Goal: Task Accomplishment & Management: Manage account settings

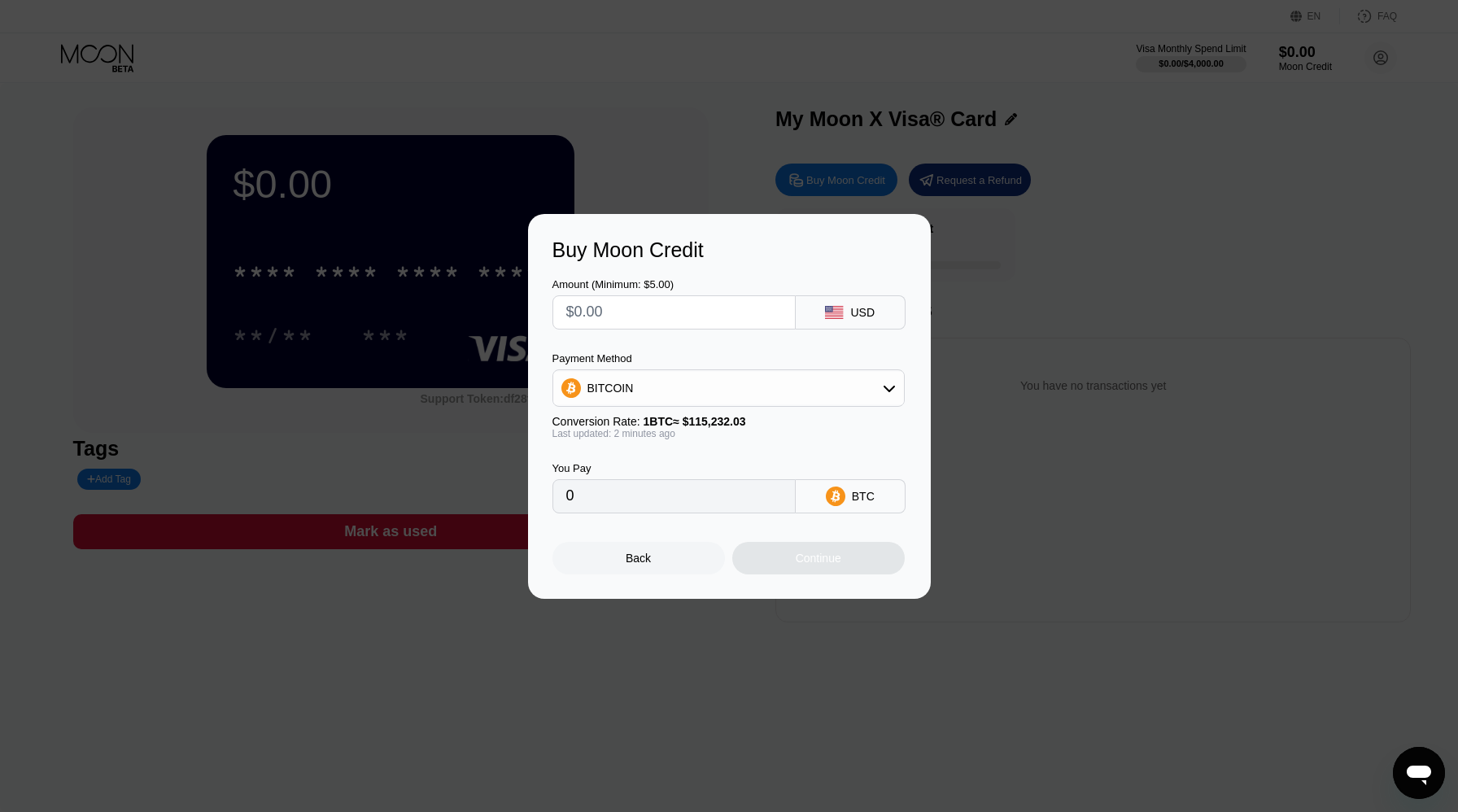
click at [953, 308] on div "Buy Moon Credit Amount (Minimum: $5.00) USD Payment Method BITCOIN Conversion R…" at bounding box center [729, 406] width 1458 height 385
click at [659, 551] on div "Back" at bounding box center [638, 557] width 172 height 32
click at [654, 560] on div "Back" at bounding box center [638, 557] width 172 height 32
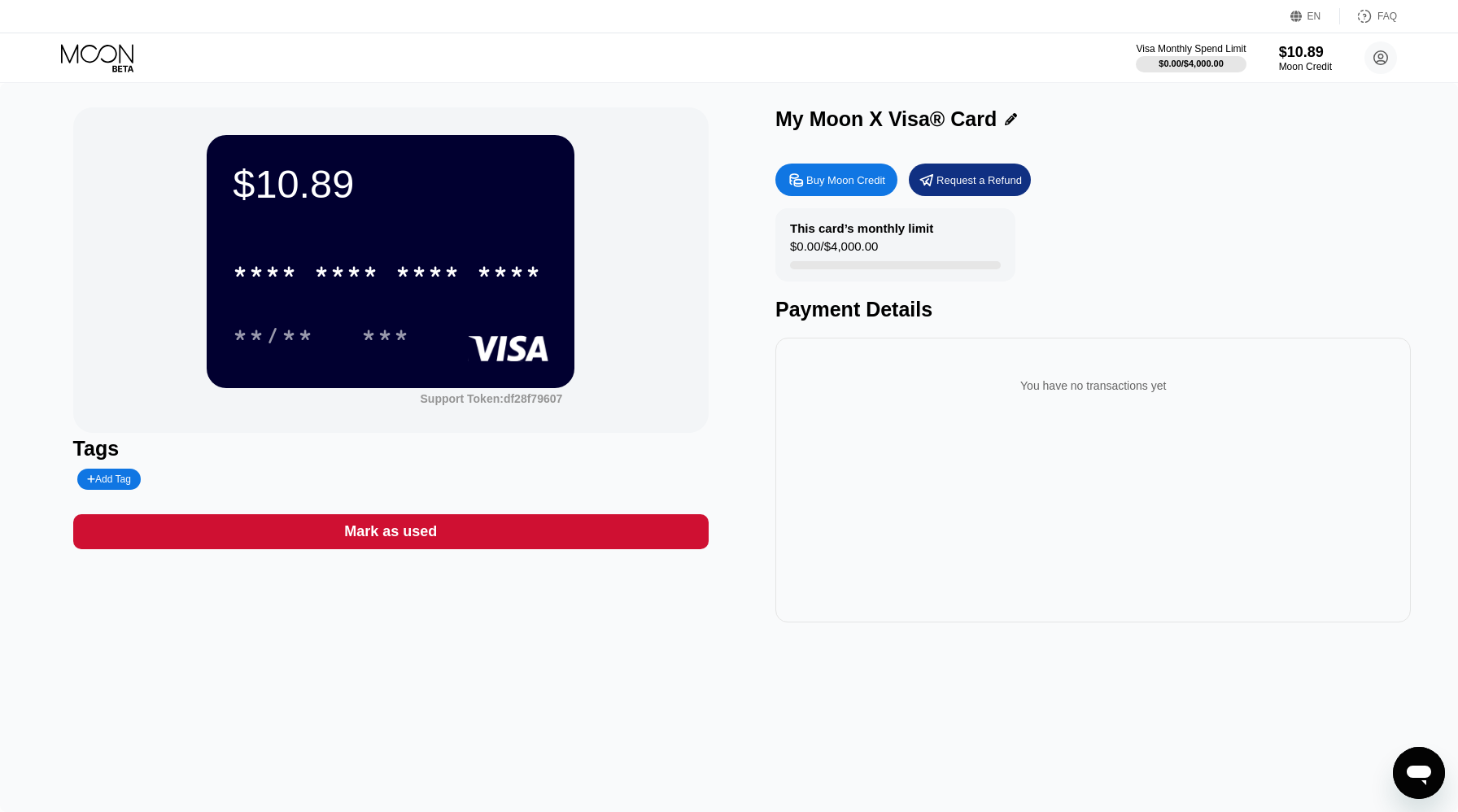
click at [534, 309] on div "* * * * * * * * * * * * **** **/** ***" at bounding box center [391, 287] width 316 height 96
click at [1301, 57] on div "$10.89" at bounding box center [1305, 52] width 55 height 18
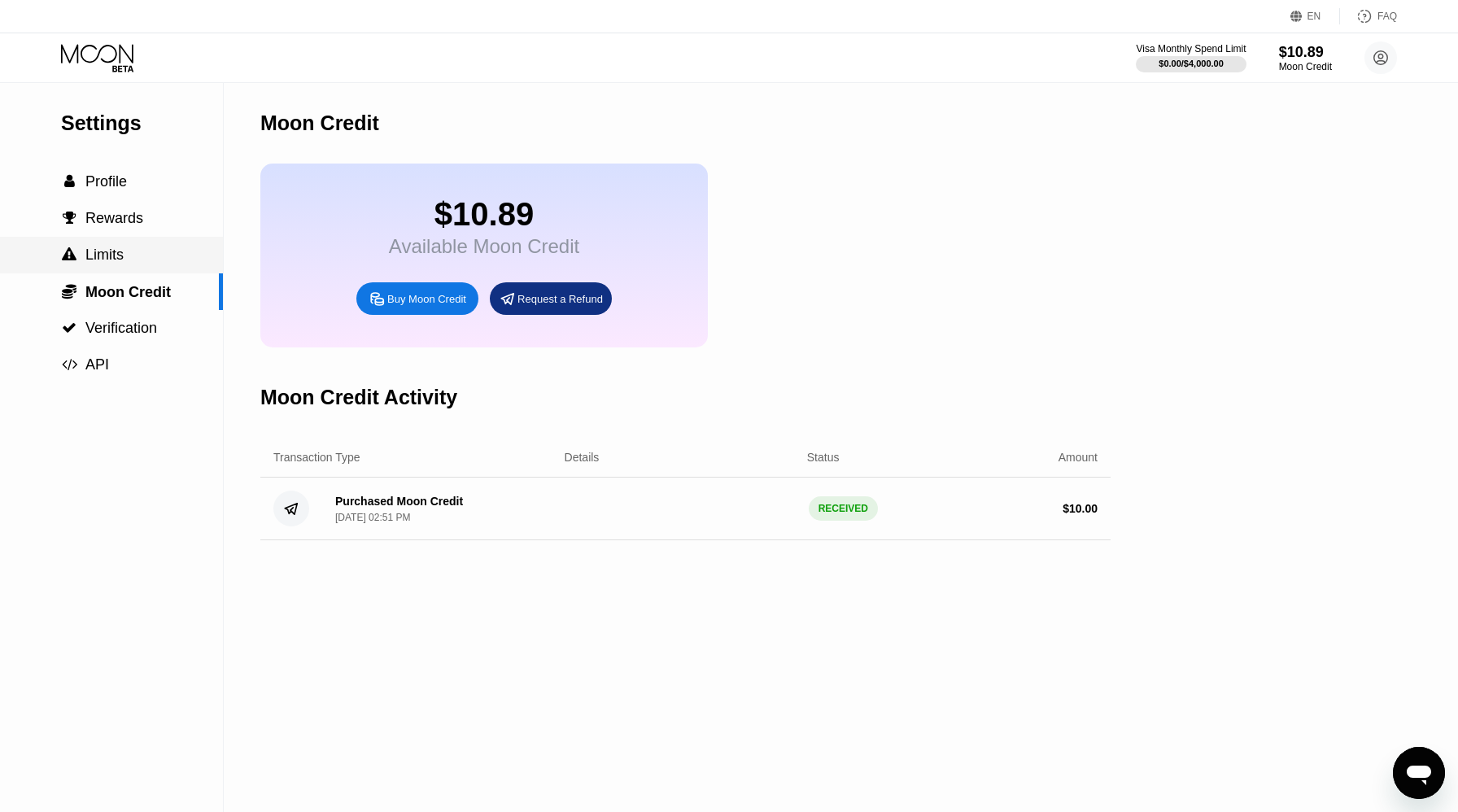
click at [121, 267] on div " Limits" at bounding box center [111, 255] width 223 height 37
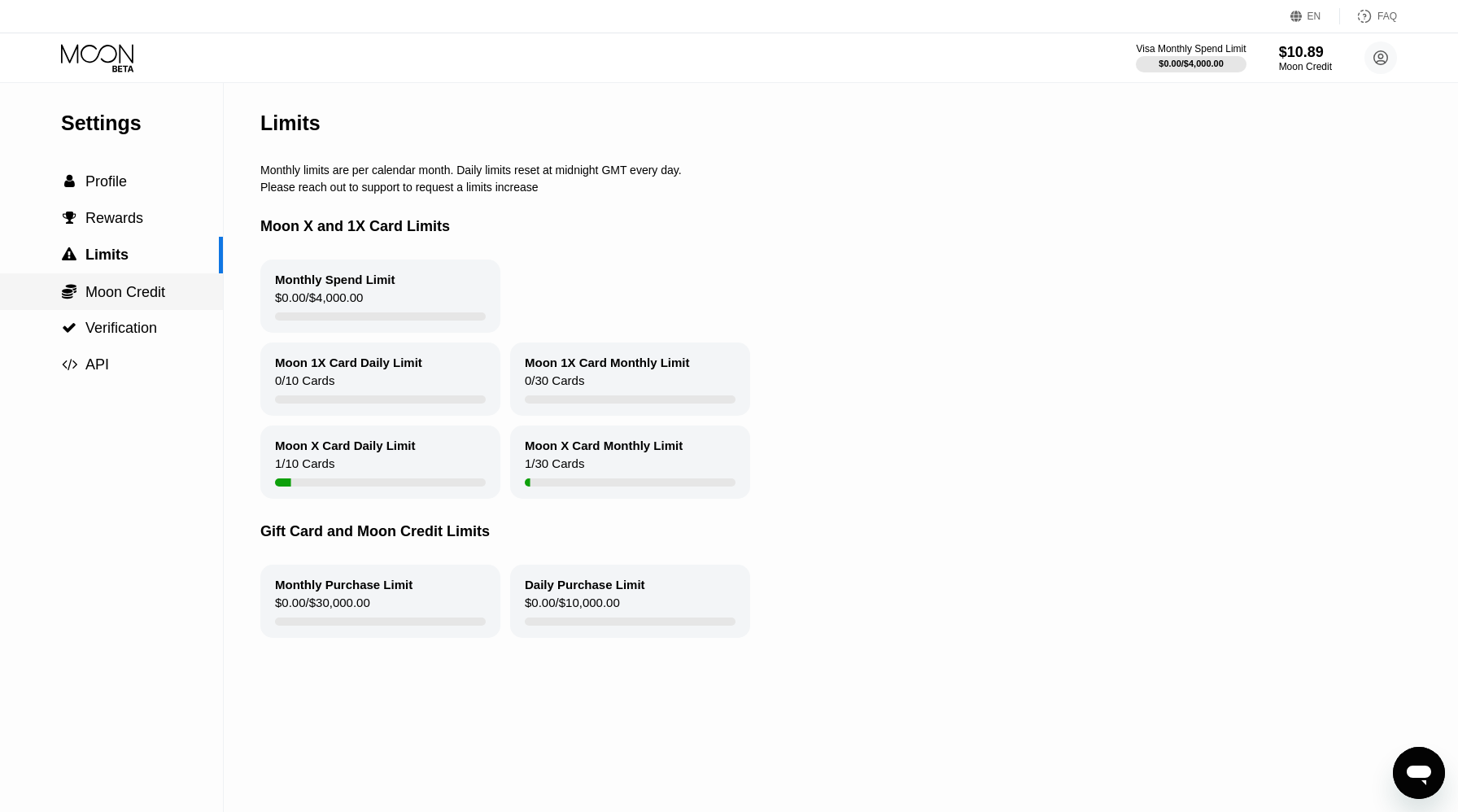
click at [130, 299] on span "Moon Credit" at bounding box center [126, 292] width 80 height 17
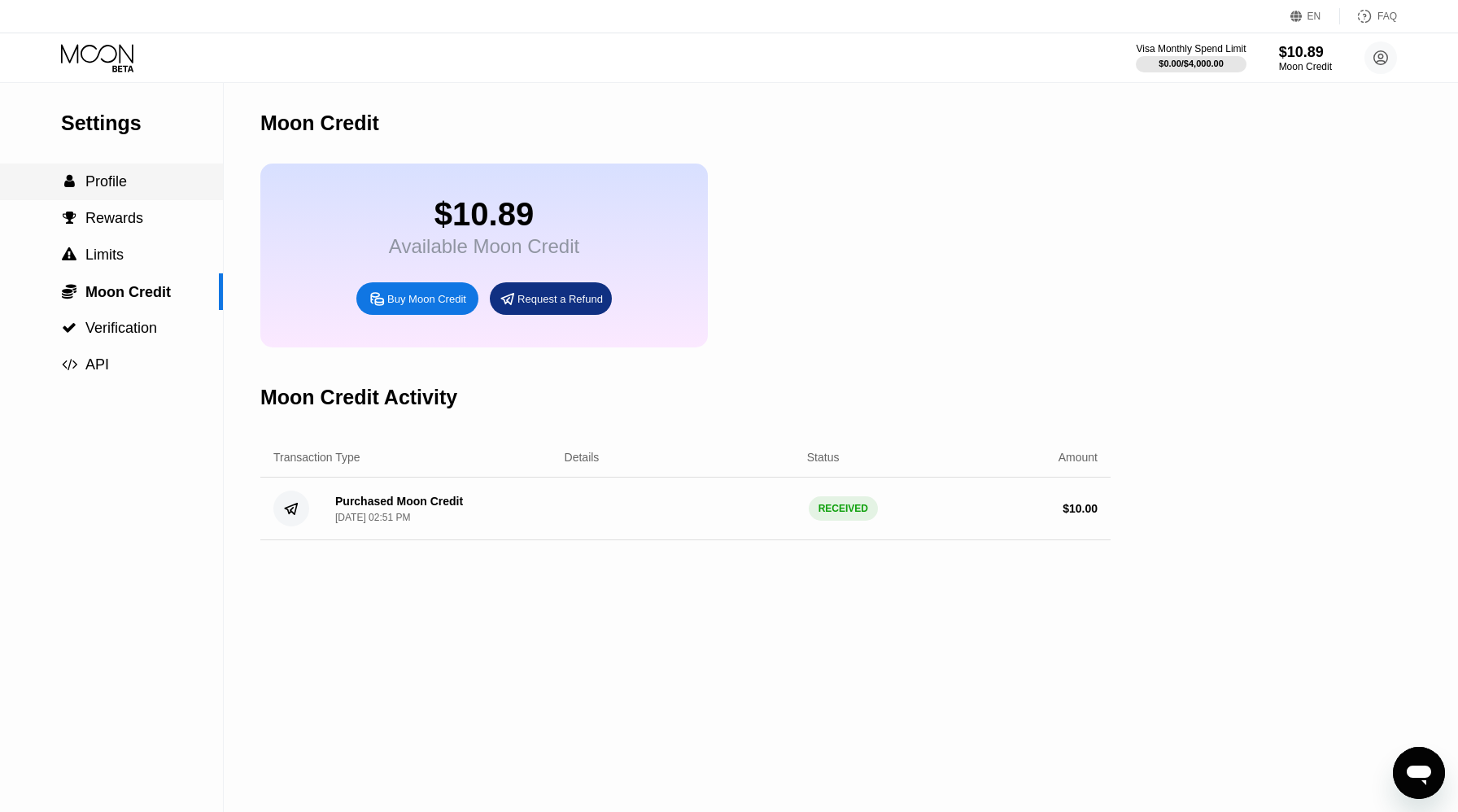
click at [113, 186] on span "Profile" at bounding box center [106, 181] width 42 height 17
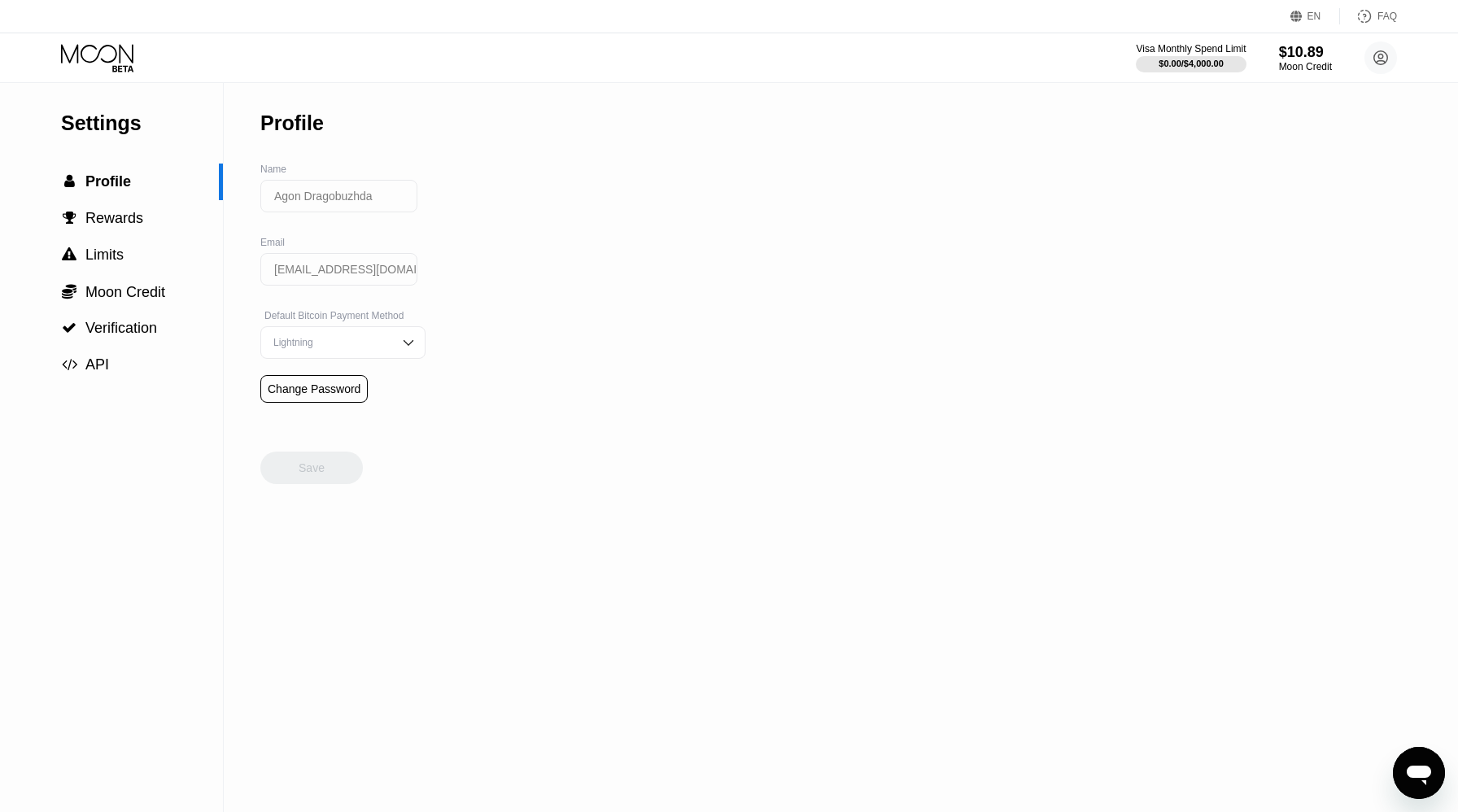
click at [124, 132] on div "Settings" at bounding box center [142, 123] width 162 height 23
click at [113, 66] on icon at bounding box center [123, 68] width 21 height 7
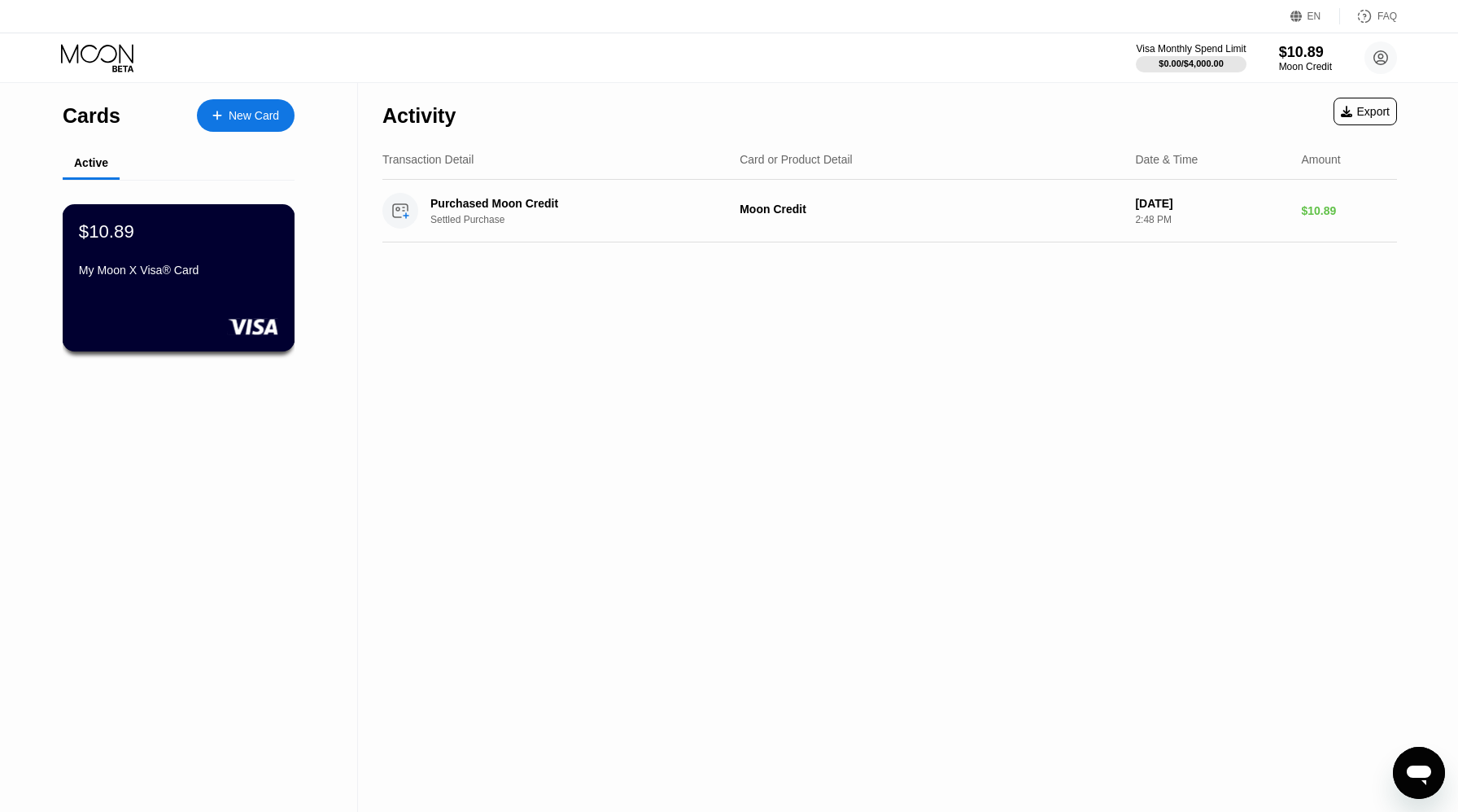
click at [241, 273] on div "My Moon X Visa® Card" at bounding box center [178, 270] width 200 height 13
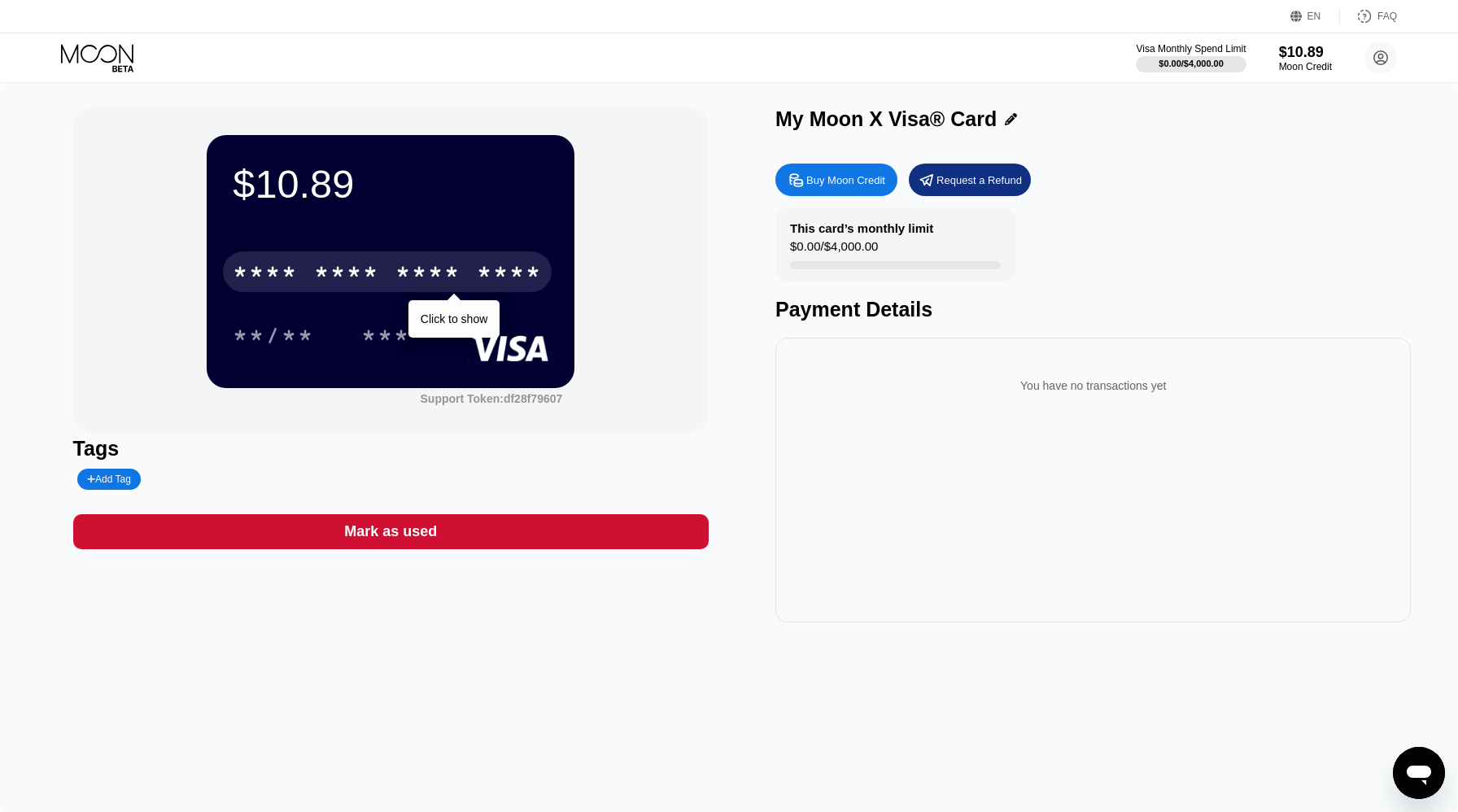
click at [433, 282] on div "* * * *" at bounding box center [428, 274] width 65 height 26
click at [449, 280] on div "* * * *" at bounding box center [428, 274] width 65 height 26
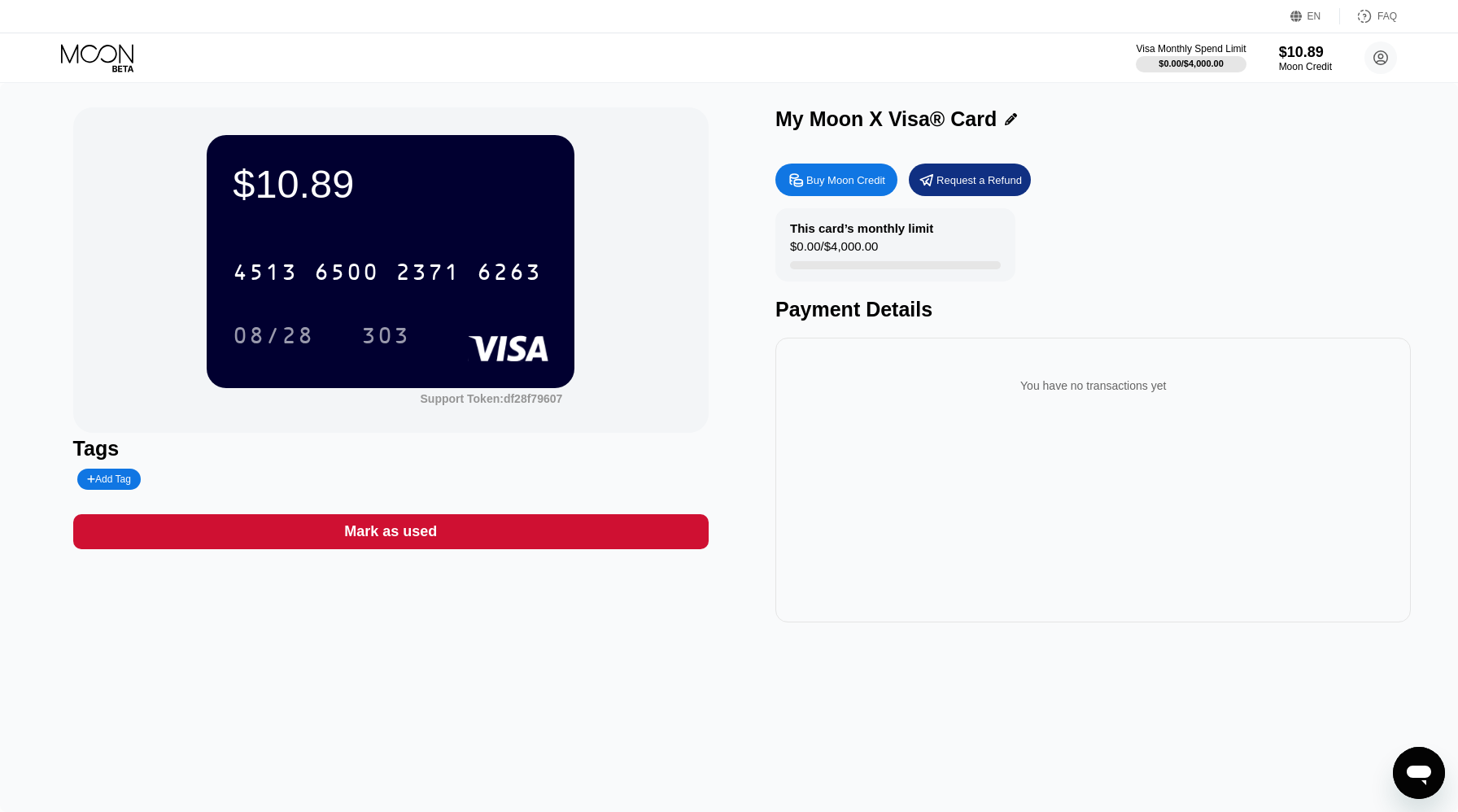
click at [514, 304] on div "4513 6500 2371 6263 08/28 303" at bounding box center [391, 287] width 316 height 96
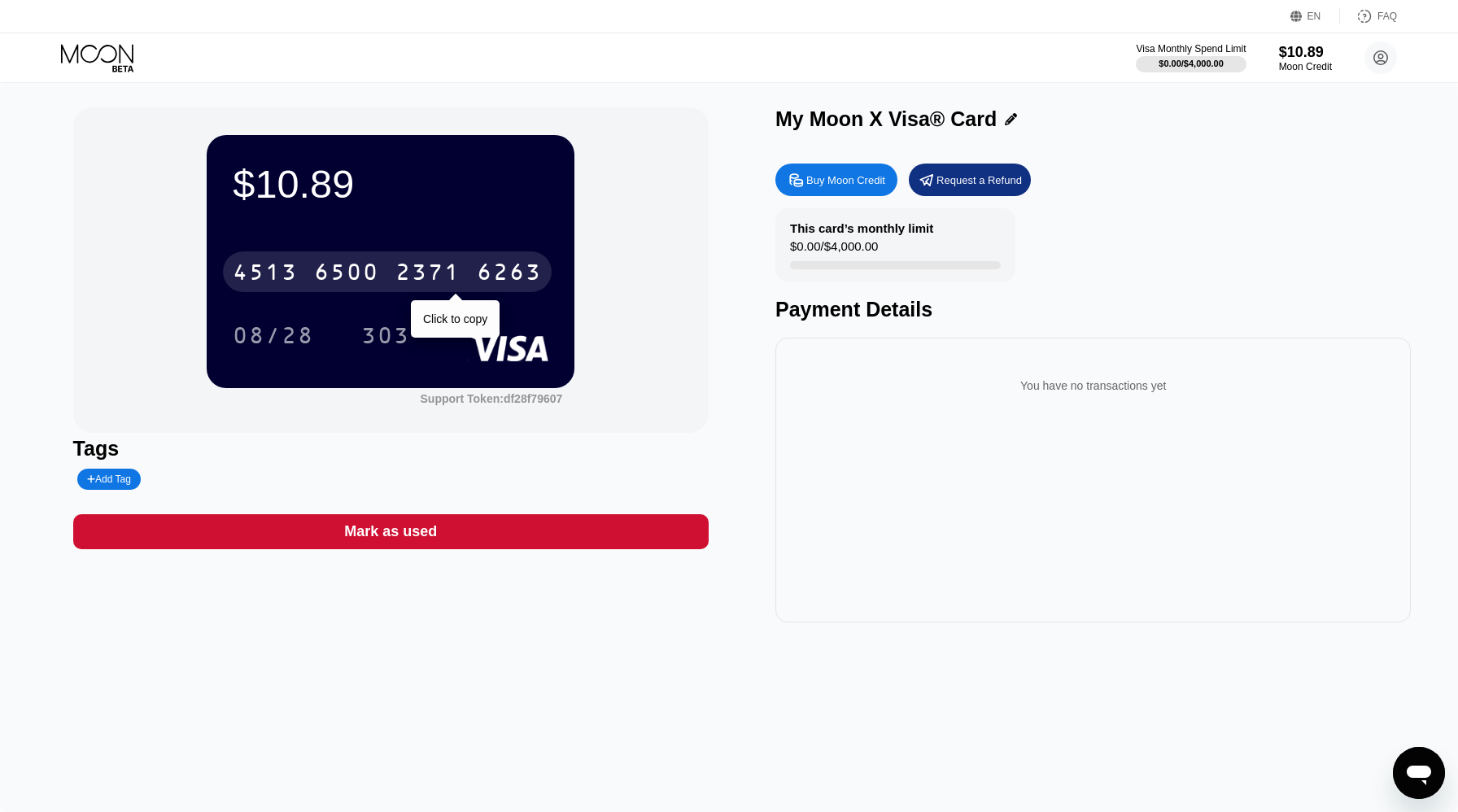
click at [513, 279] on div "6263" at bounding box center [509, 274] width 65 height 26
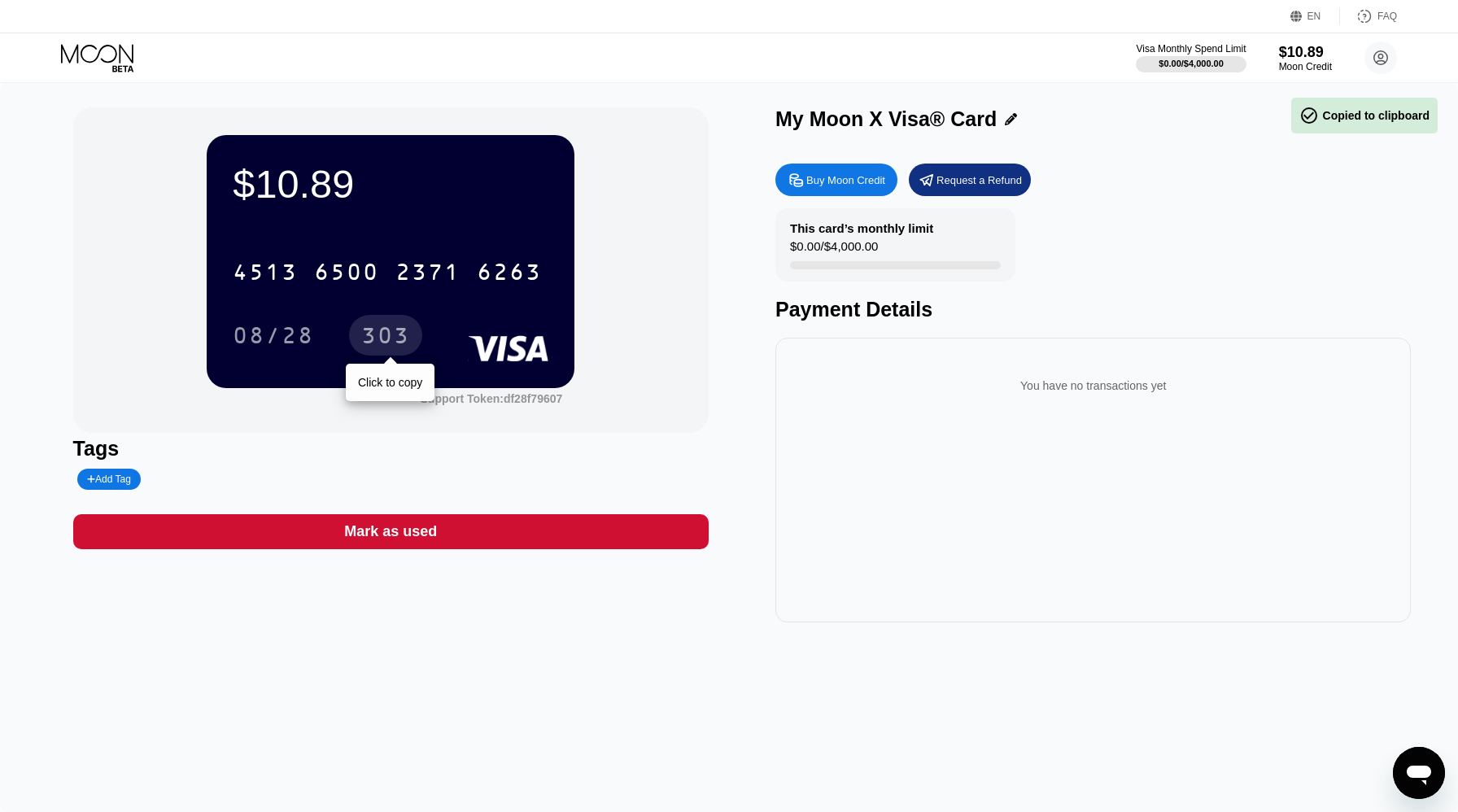
click at [389, 328] on div "303" at bounding box center [386, 337] width 49 height 26
click at [315, 333] on div "08/28" at bounding box center [273, 335] width 106 height 41
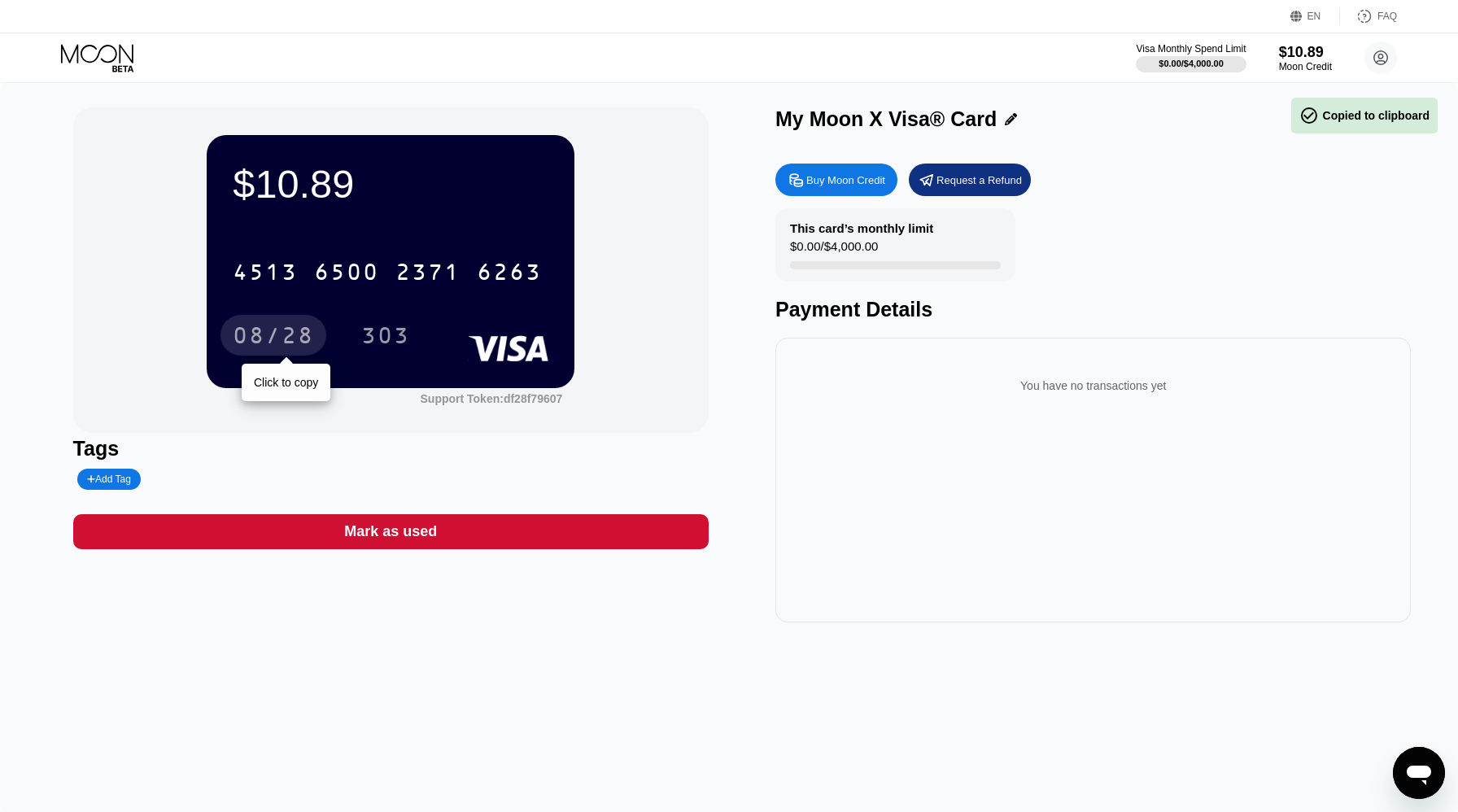
click at [315, 333] on div "08/28" at bounding box center [273, 335] width 106 height 41
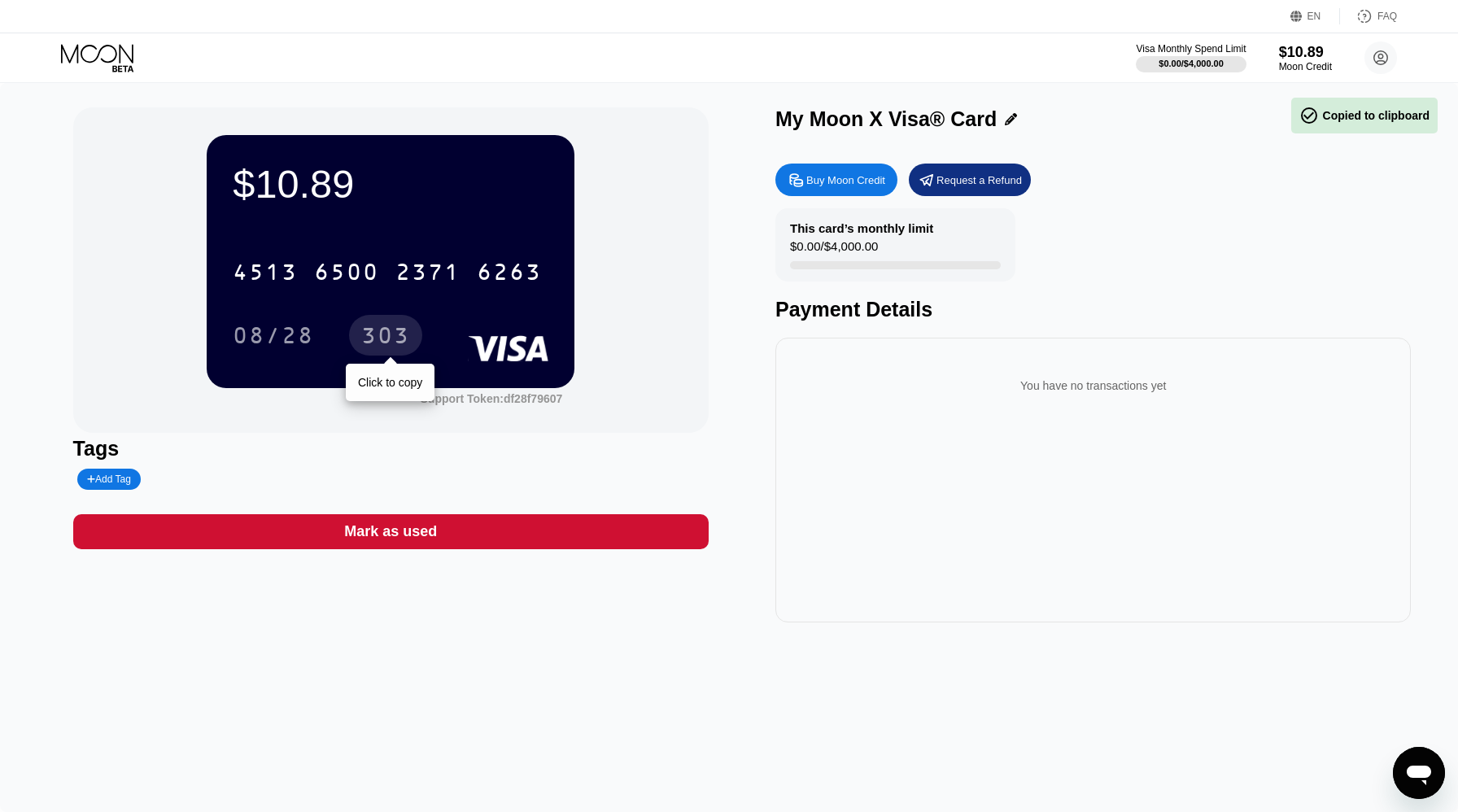
click at [374, 343] on div "303" at bounding box center [386, 337] width 49 height 26
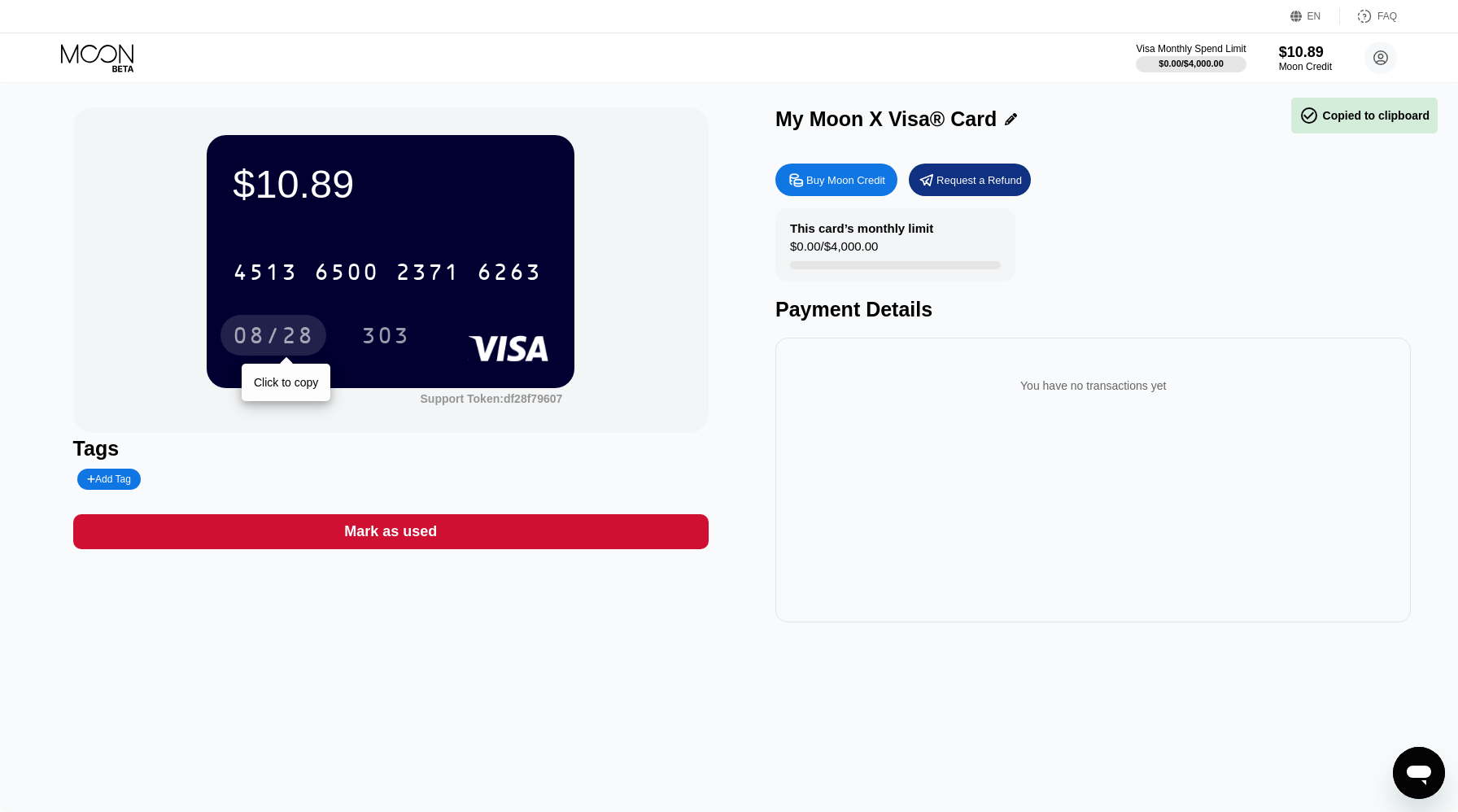
click at [304, 343] on div "08/28" at bounding box center [274, 337] width 82 height 26
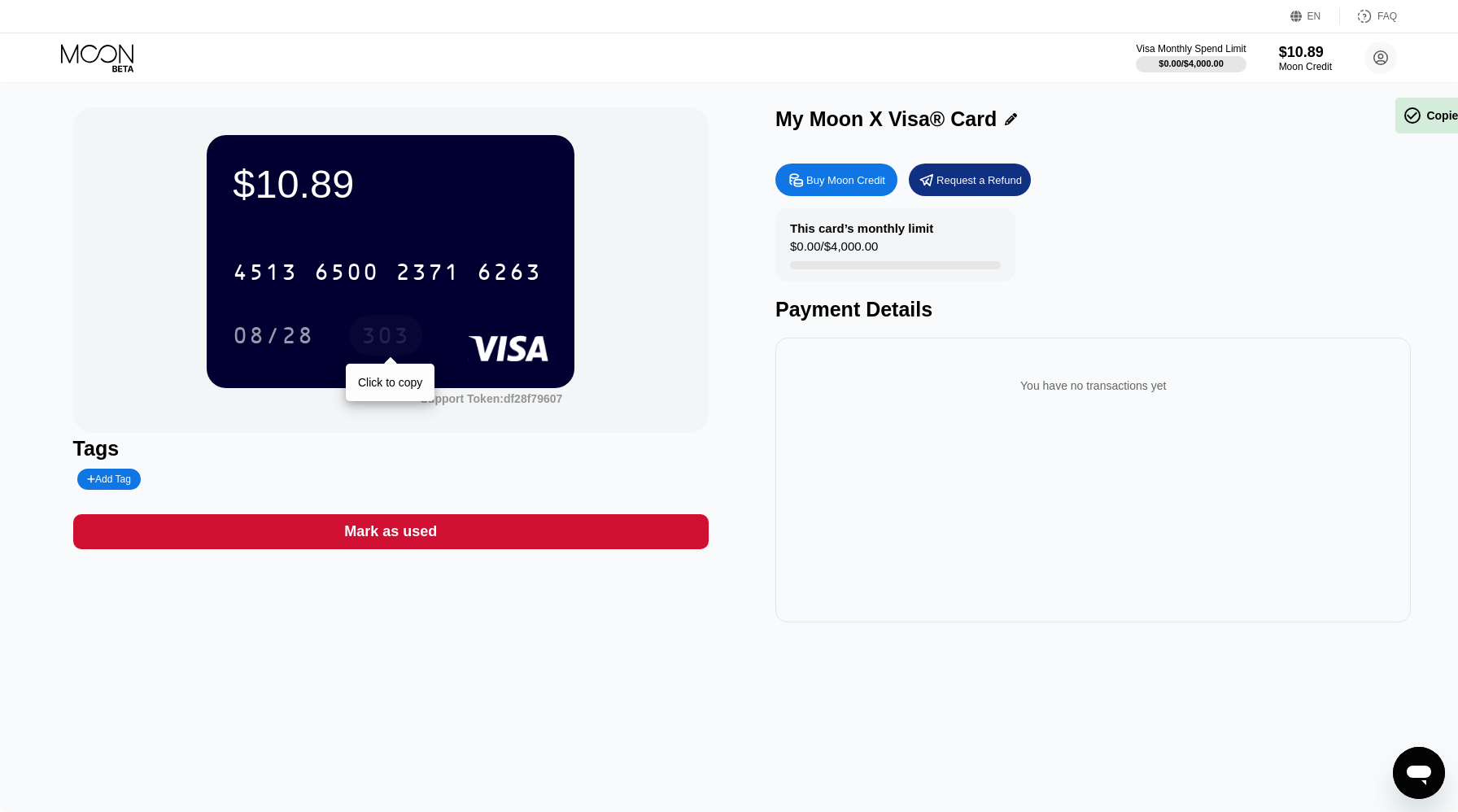
click at [361, 344] on div "303" at bounding box center [386, 337] width 49 height 26
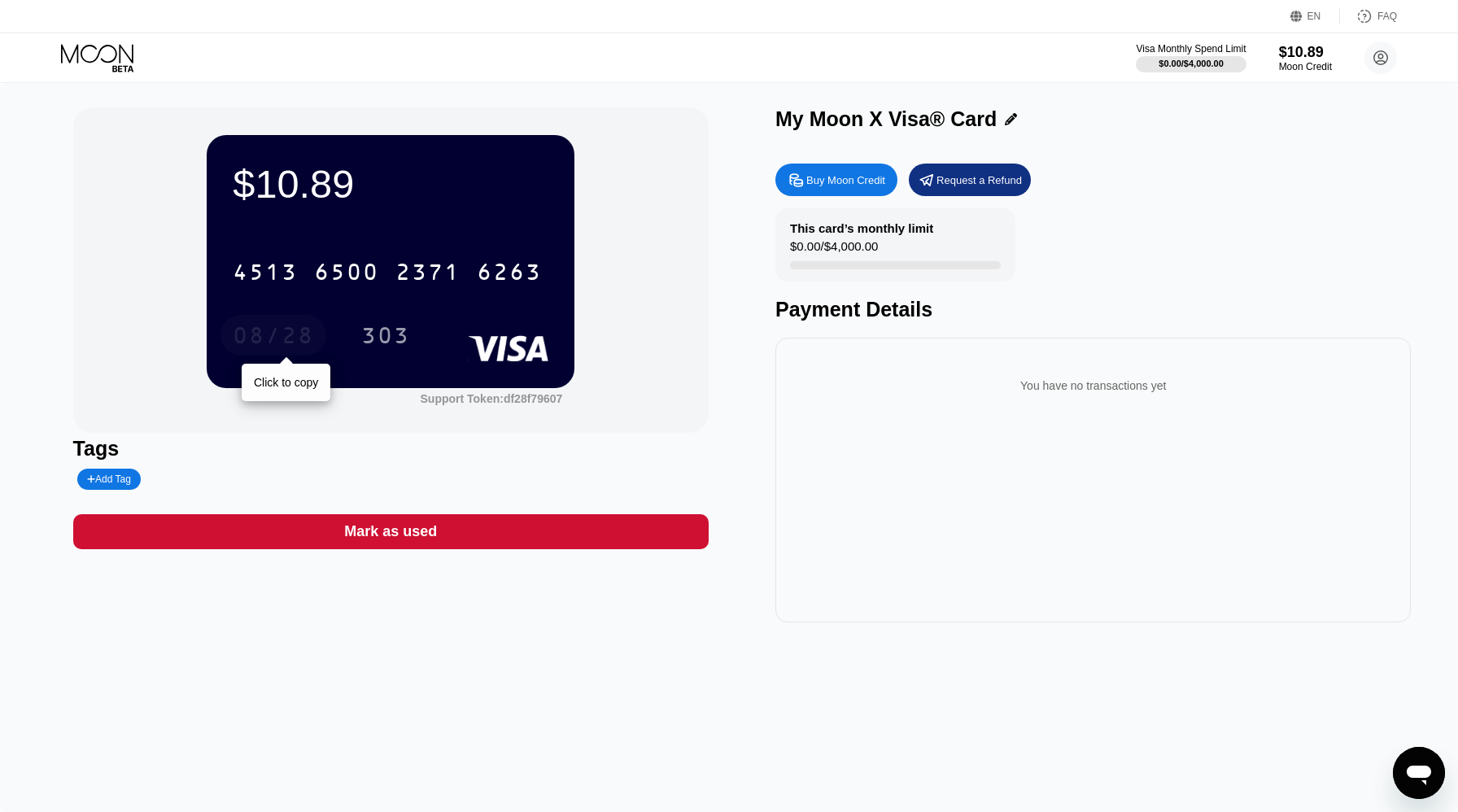
click at [304, 344] on div "08/28" at bounding box center [274, 337] width 82 height 26
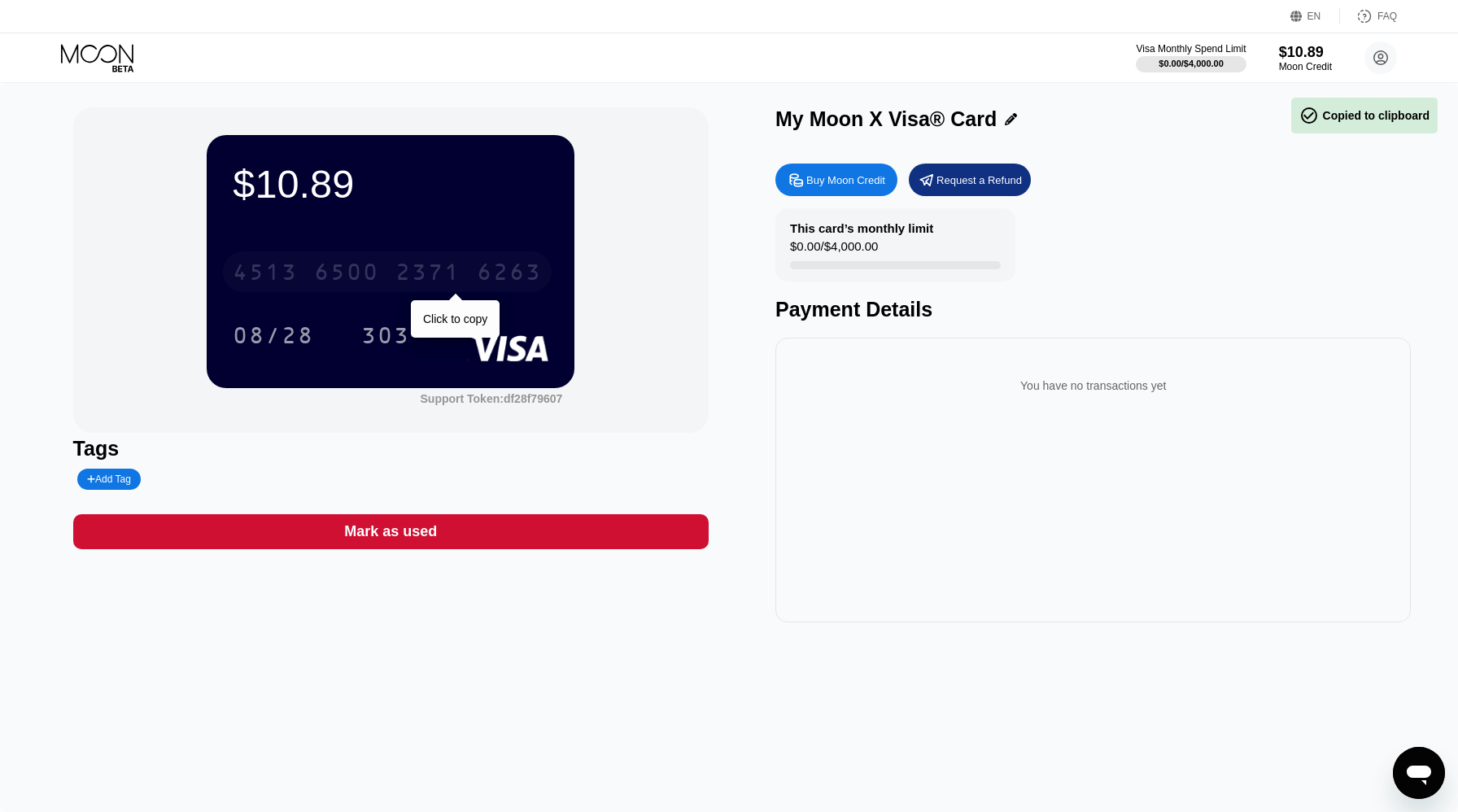
click at [299, 279] on div "4513 6500 2371 6263" at bounding box center [387, 272] width 328 height 41
click at [299, 279] on div "* * * * * * * * * * * * 6263" at bounding box center [387, 272] width 328 height 41
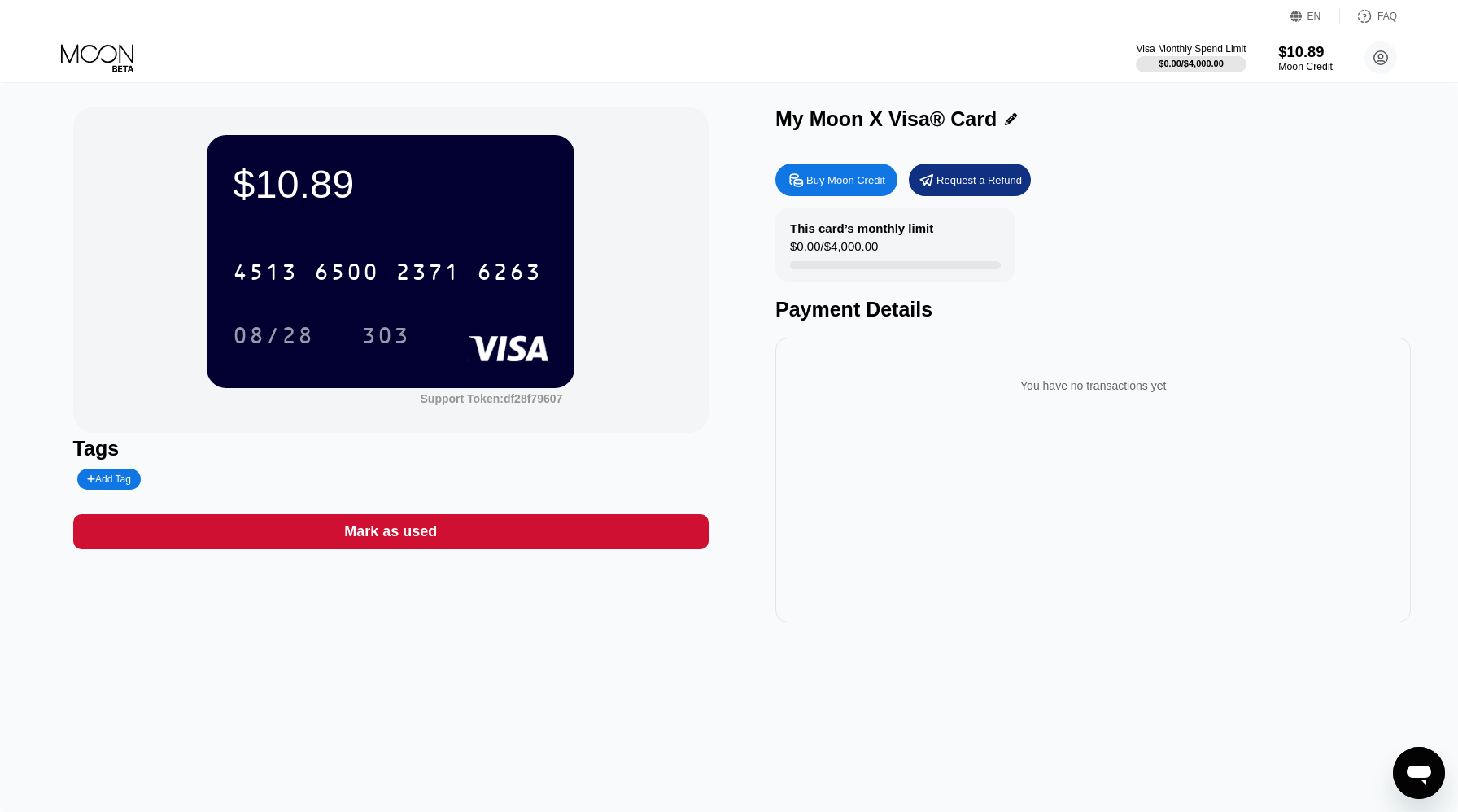
click at [1297, 55] on div "$10.89" at bounding box center [1305, 52] width 55 height 18
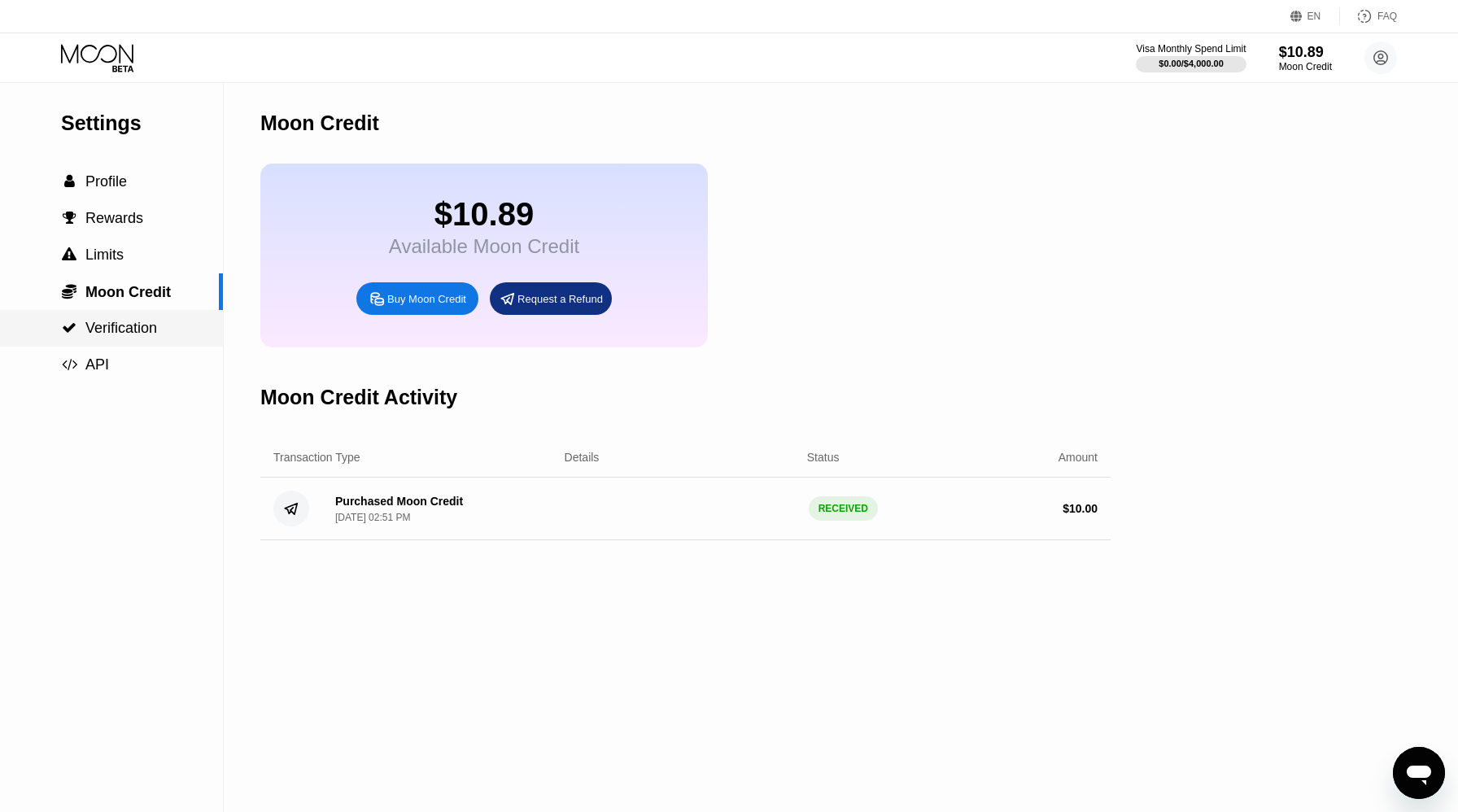
click at [159, 328] on div " Verification" at bounding box center [111, 328] width 223 height 18
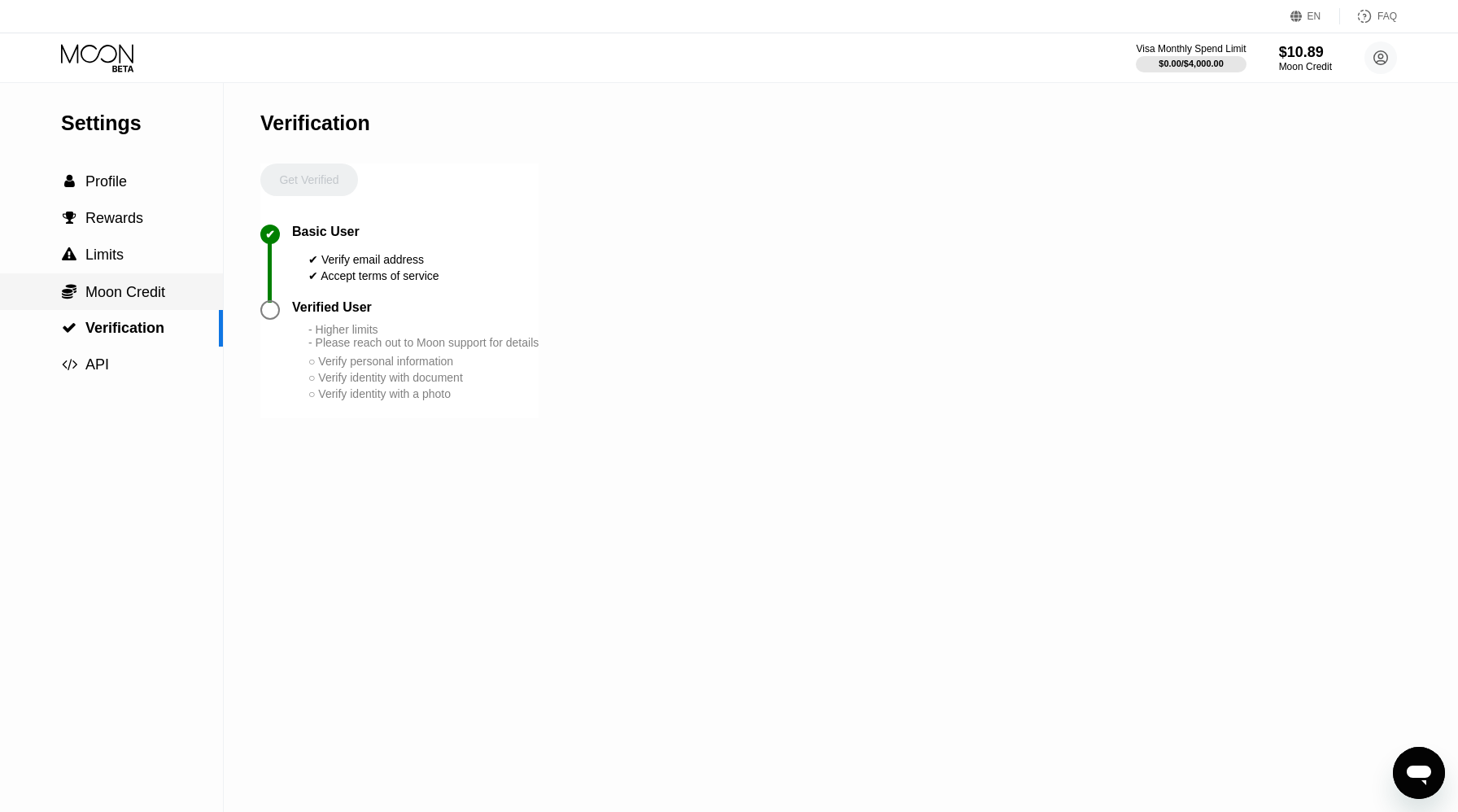
click at [154, 299] on span "Moon Credit" at bounding box center [126, 292] width 80 height 17
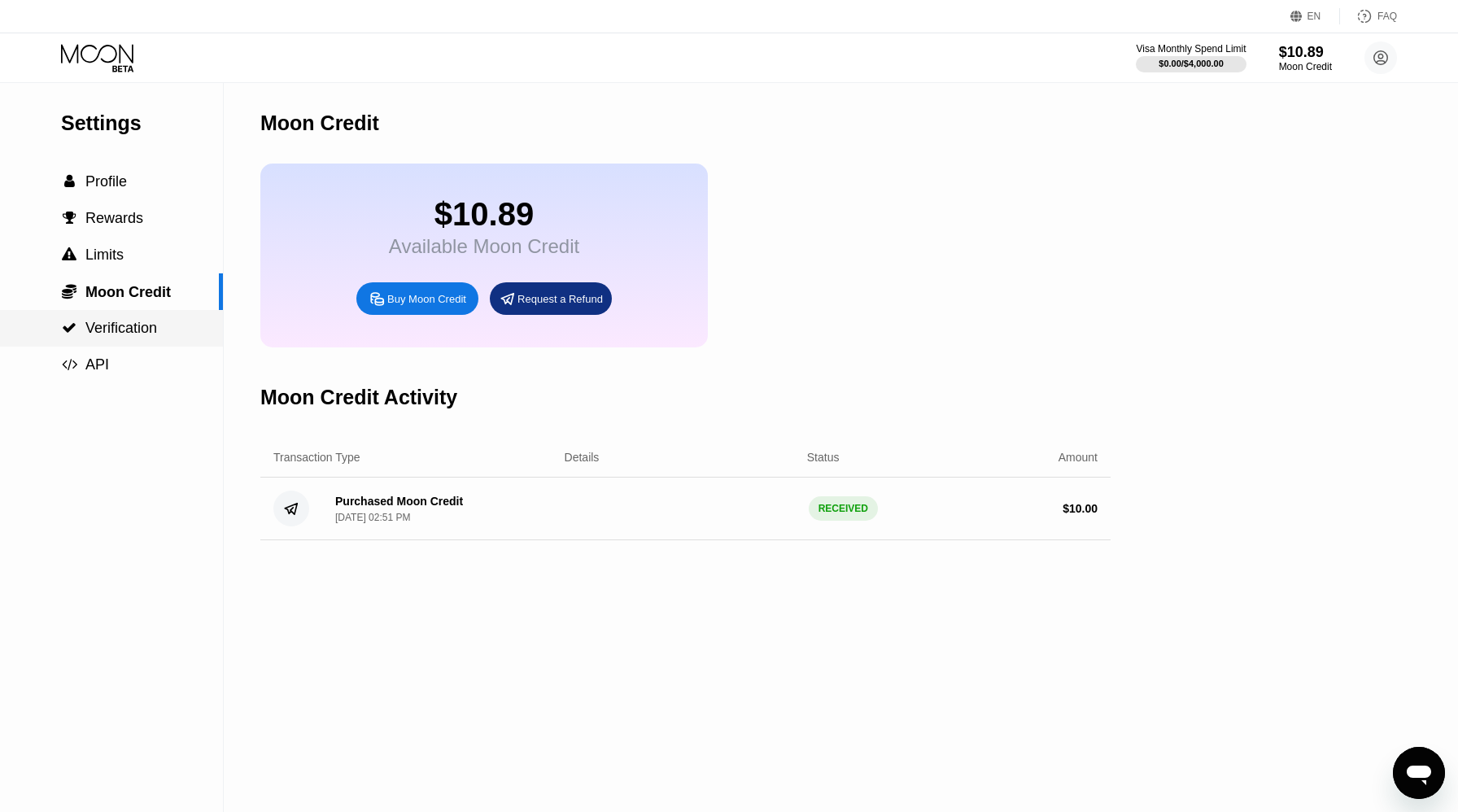
click at [145, 328] on span "Verification" at bounding box center [122, 327] width 72 height 17
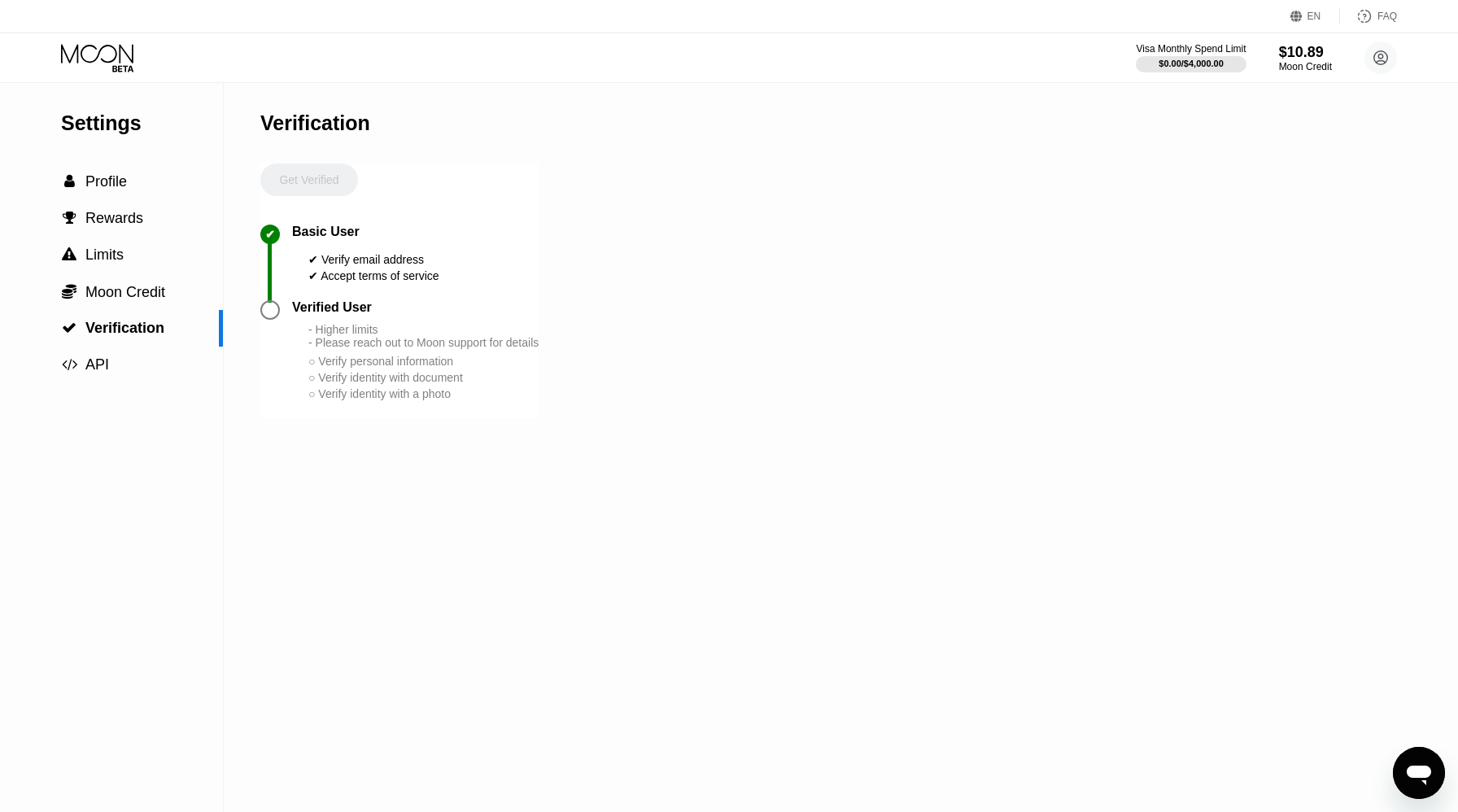
click at [318, 191] on div "Get Verified" at bounding box center [309, 194] width 97 height 61
click at [100, 208] on div " Rewards" at bounding box center [111, 218] width 223 height 37
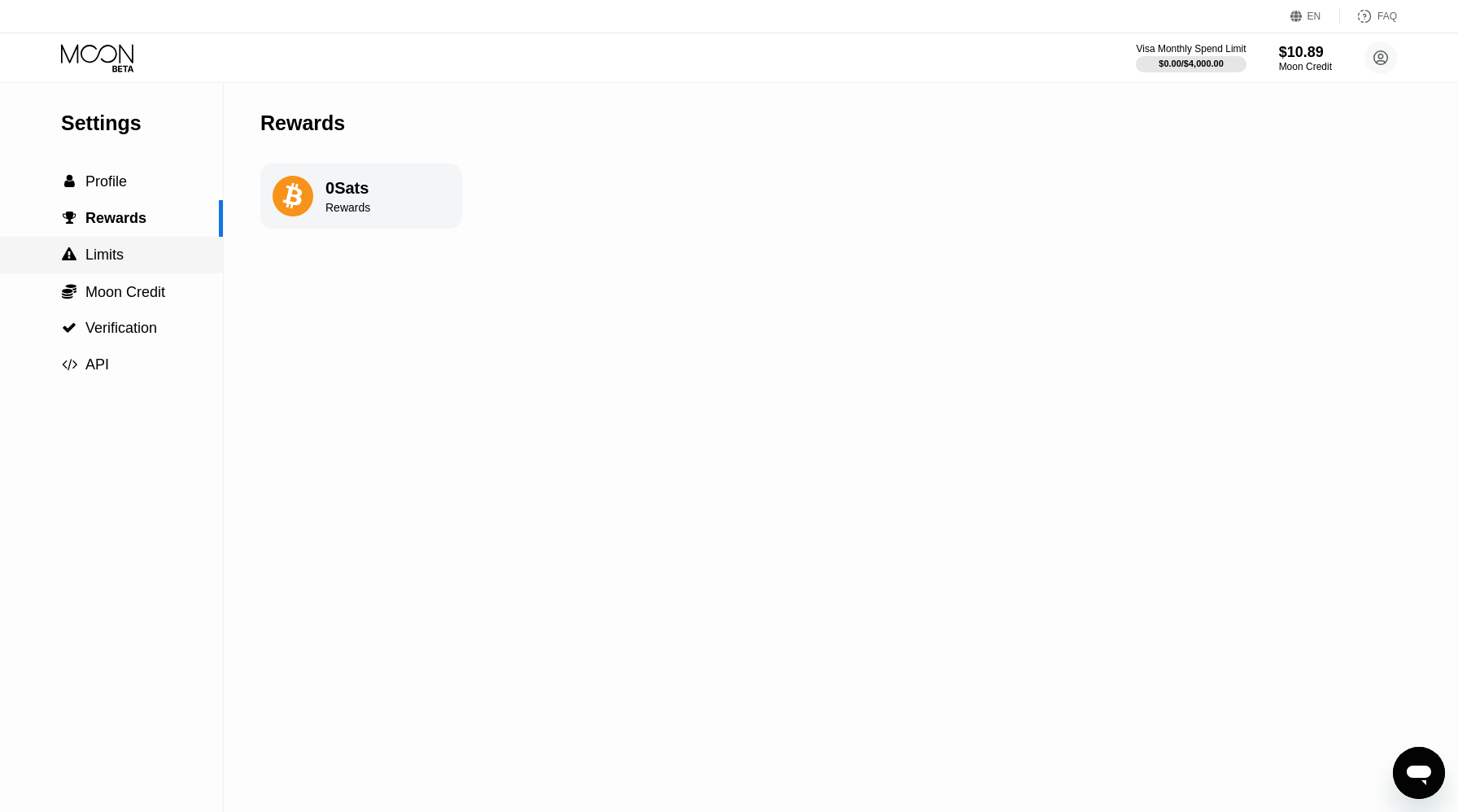
click at [101, 243] on div " Limits" at bounding box center [111, 255] width 223 height 37
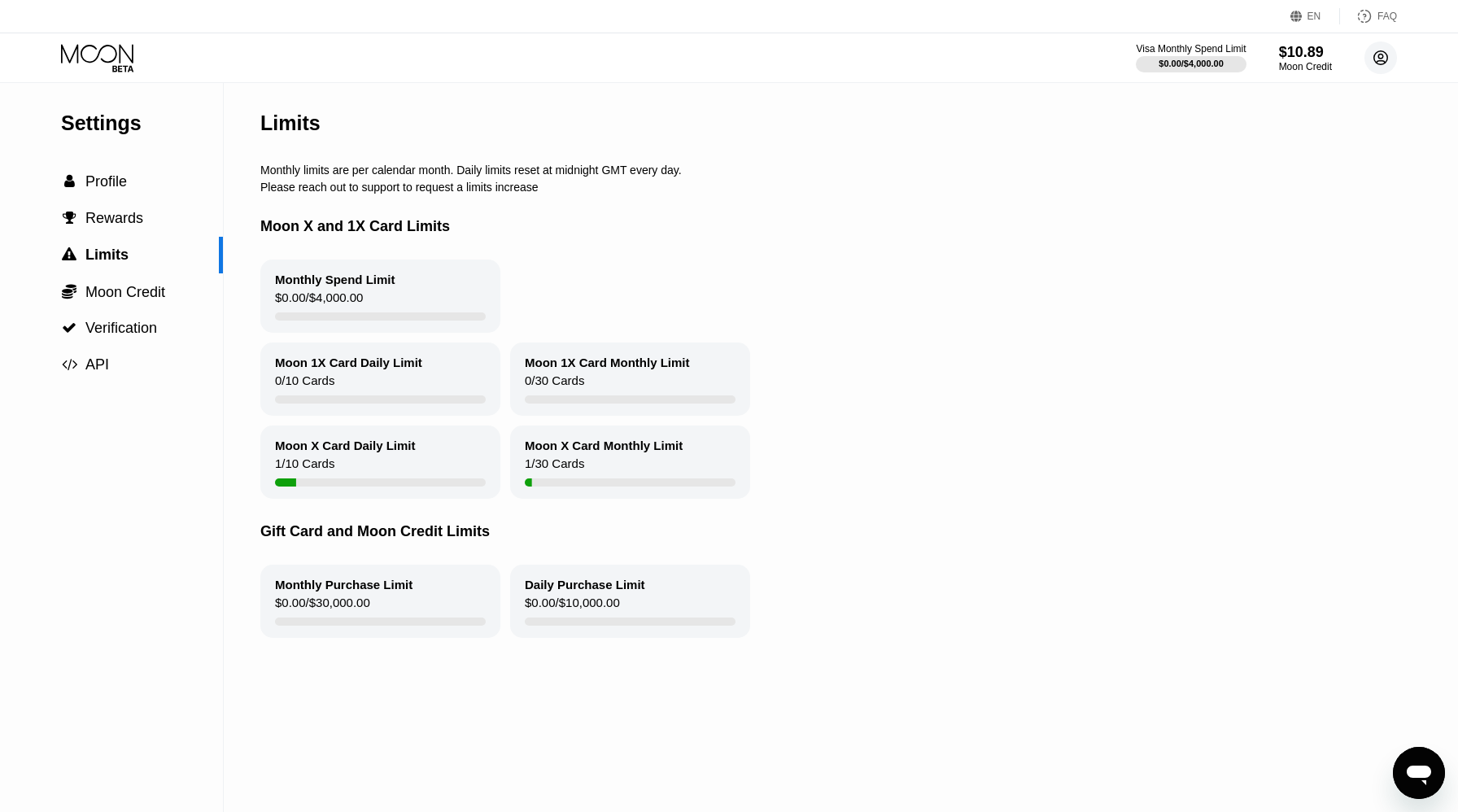
click at [1384, 56] on circle at bounding box center [1380, 57] width 32 height 32
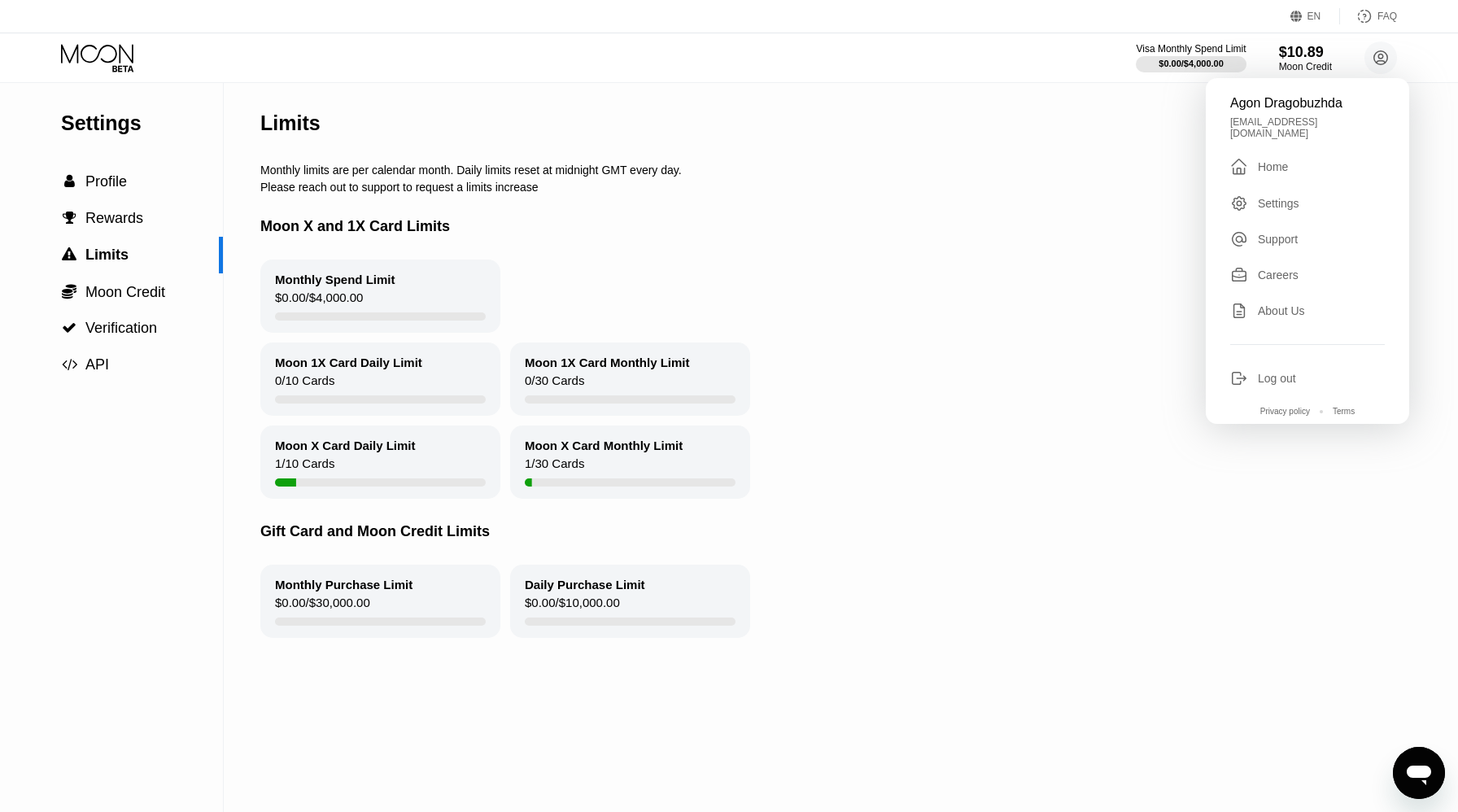
click at [1269, 197] on div "Settings" at bounding box center [1278, 203] width 42 height 13
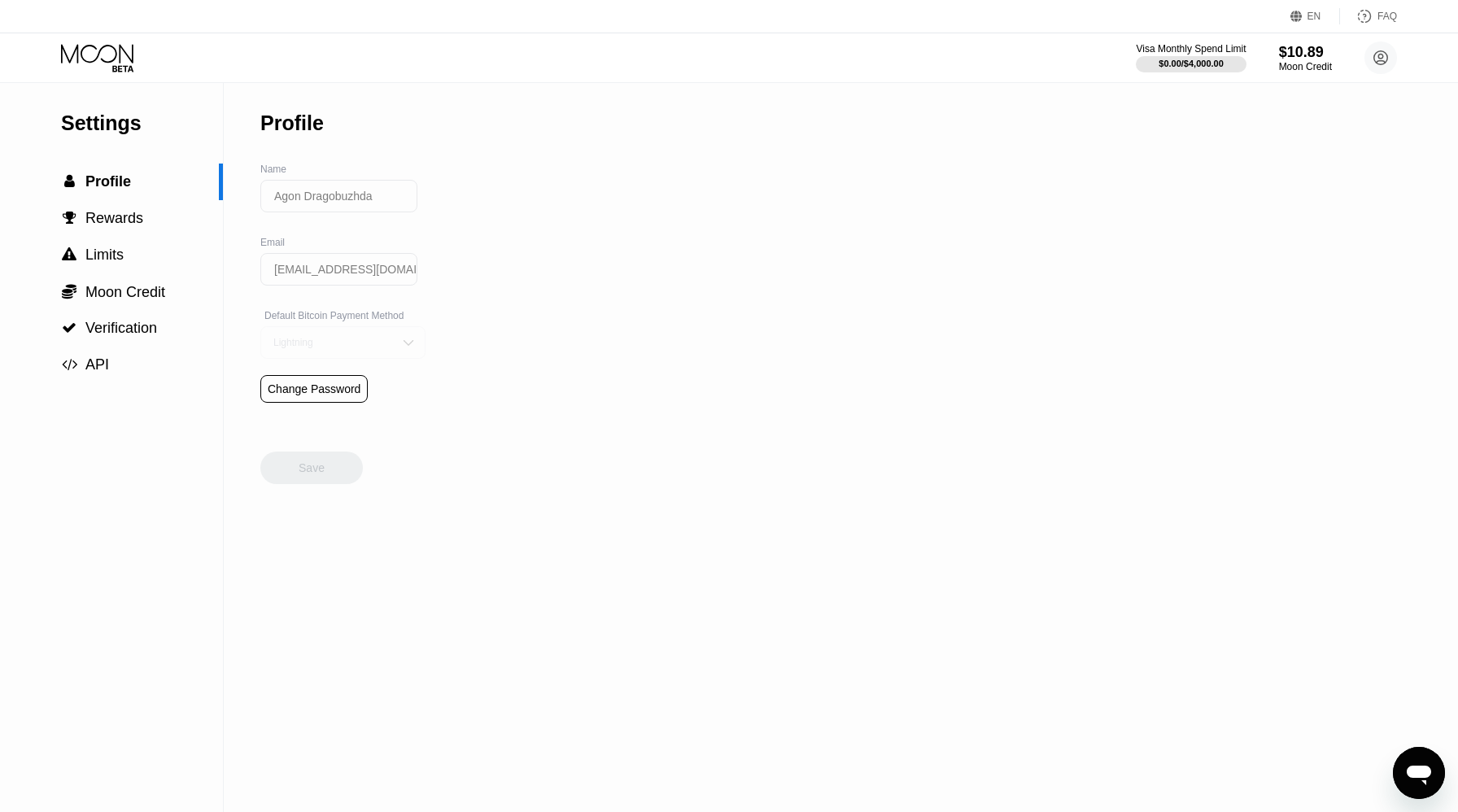
click at [400, 342] on img at bounding box center [408, 342] width 17 height 17
click at [551, 318] on div "Settings  Profile  Rewards  Limits  Moon Credit  Verification  API Profil…" at bounding box center [729, 447] width 1458 height 728
click at [532, 237] on div "Settings  Profile  Rewards  Limits  Moon Credit  Verification  API Profil…" at bounding box center [729, 447] width 1458 height 728
click at [387, 342] on div "Lightning" at bounding box center [343, 342] width 166 height 32
click at [1388, 61] on circle at bounding box center [1380, 57] width 32 height 32
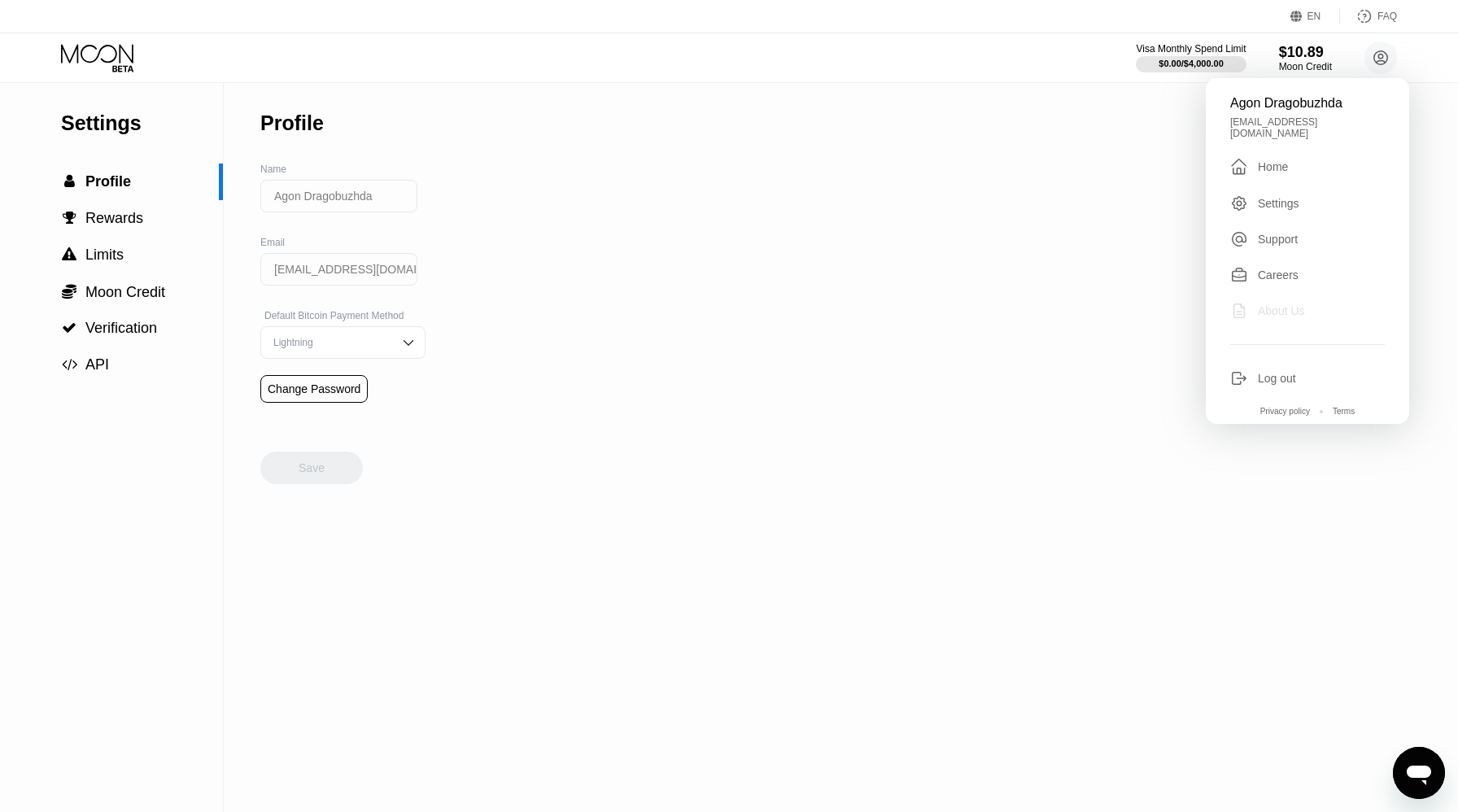
click at [1299, 304] on div "About Us" at bounding box center [1281, 310] width 47 height 13
click at [551, 553] on div "Settings  Profile  Rewards  Limits  Moon Credit  Verification  API Profil…" at bounding box center [729, 447] width 1458 height 728
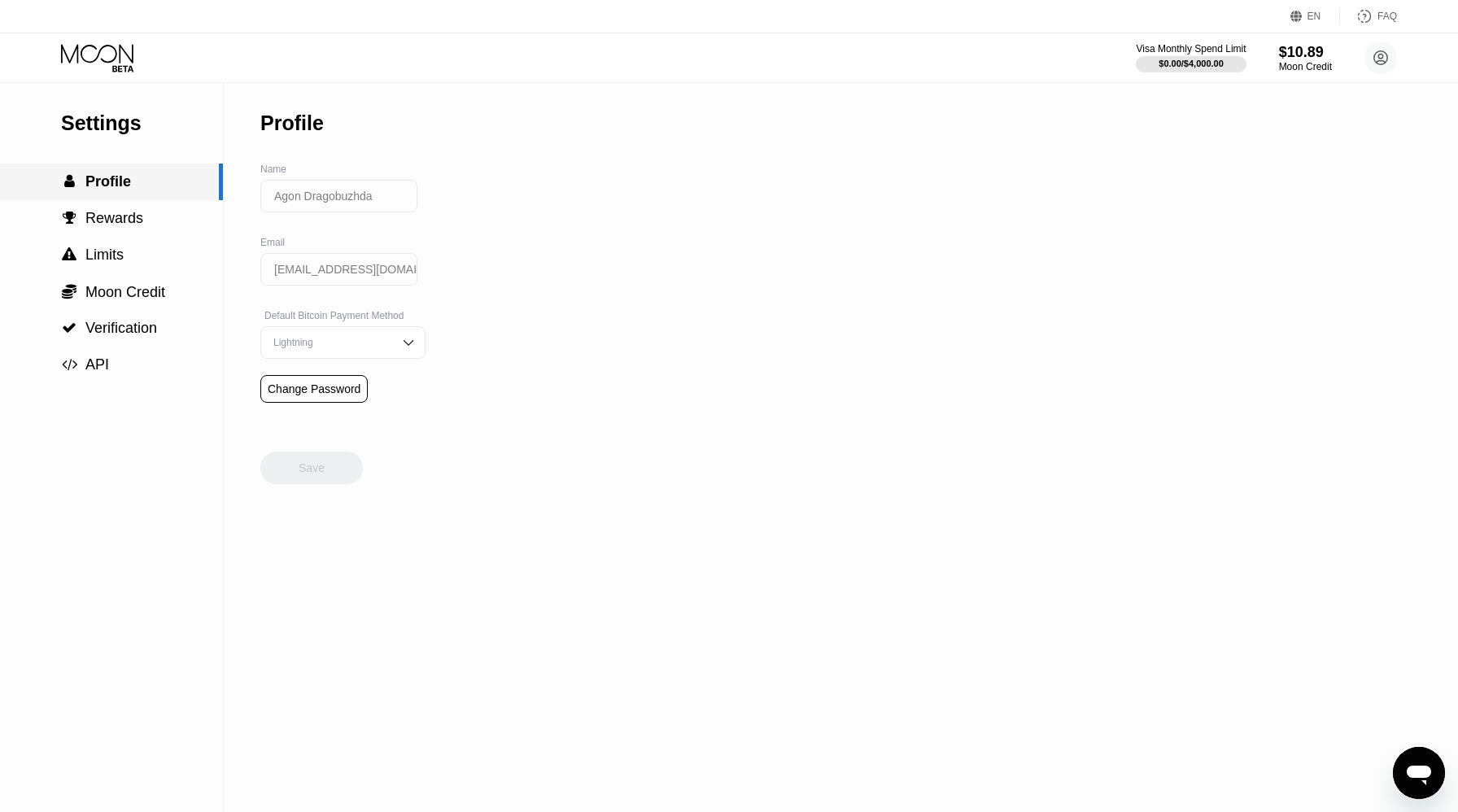
click at [120, 189] on span "Profile" at bounding box center [108, 181] width 46 height 17
click at [120, 212] on span "Rewards" at bounding box center [114, 218] width 57 height 17
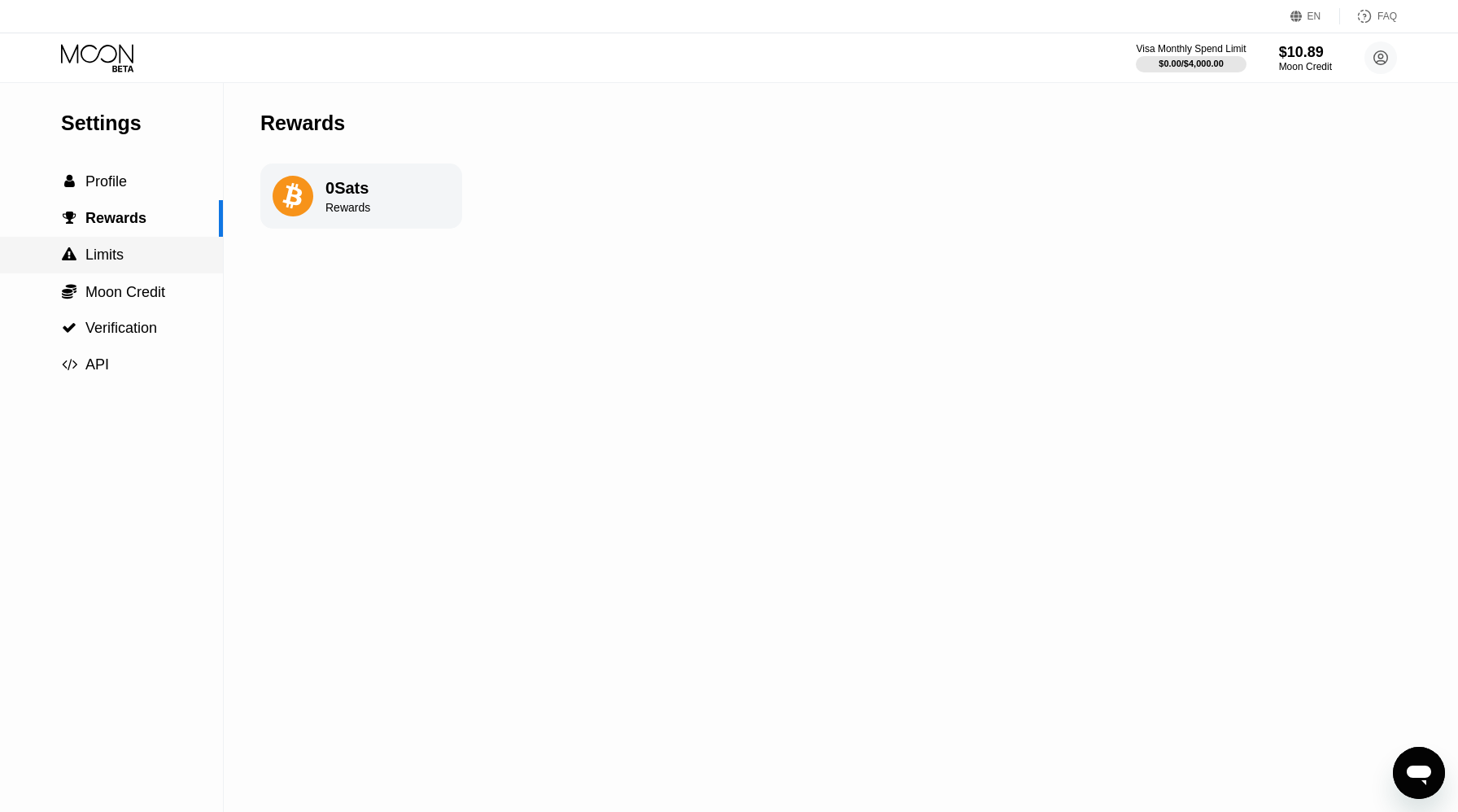
click at [127, 250] on div " Limits" at bounding box center [111, 255] width 223 height 18
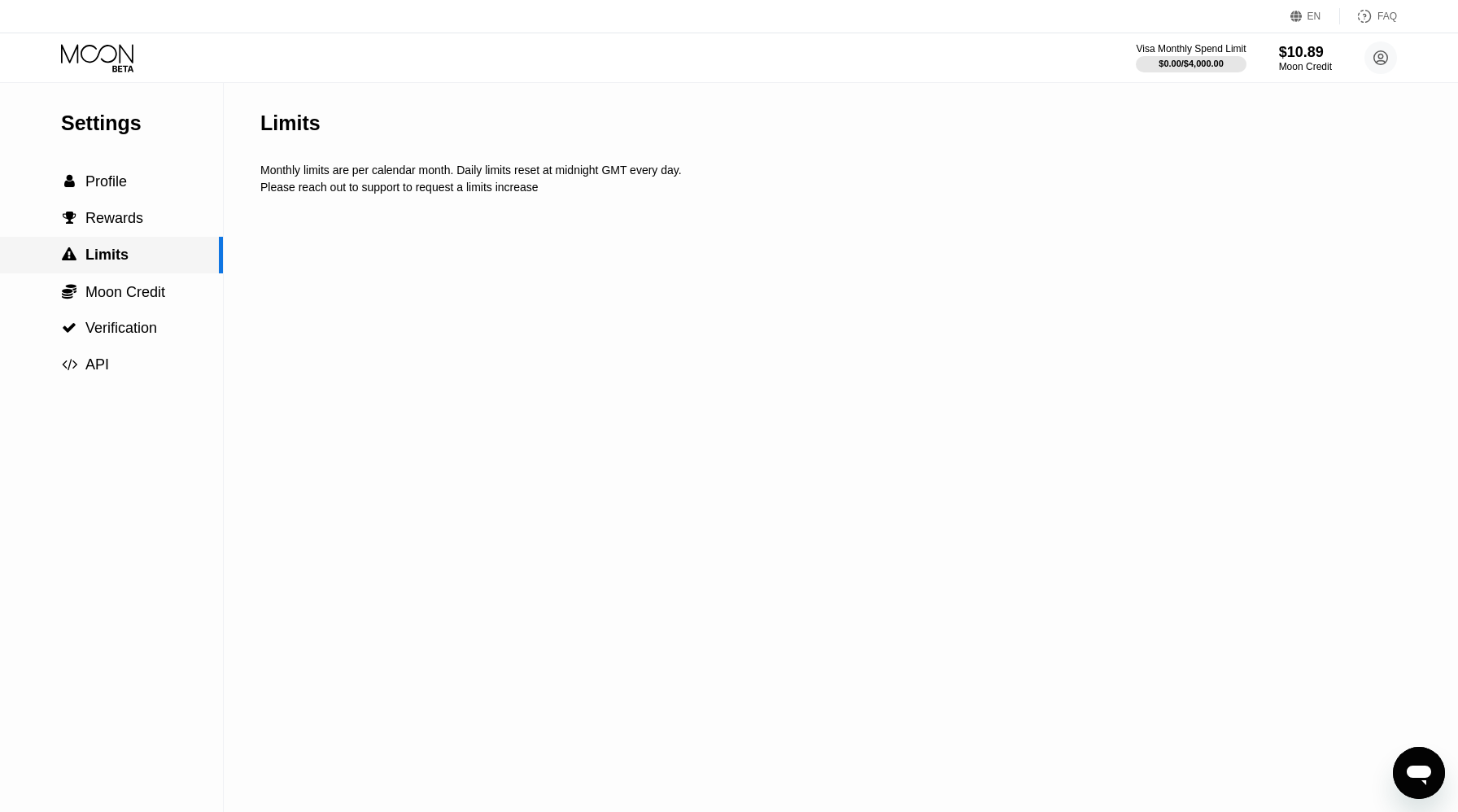
click at [127, 280] on div " Moon Credit" at bounding box center [111, 292] width 223 height 37
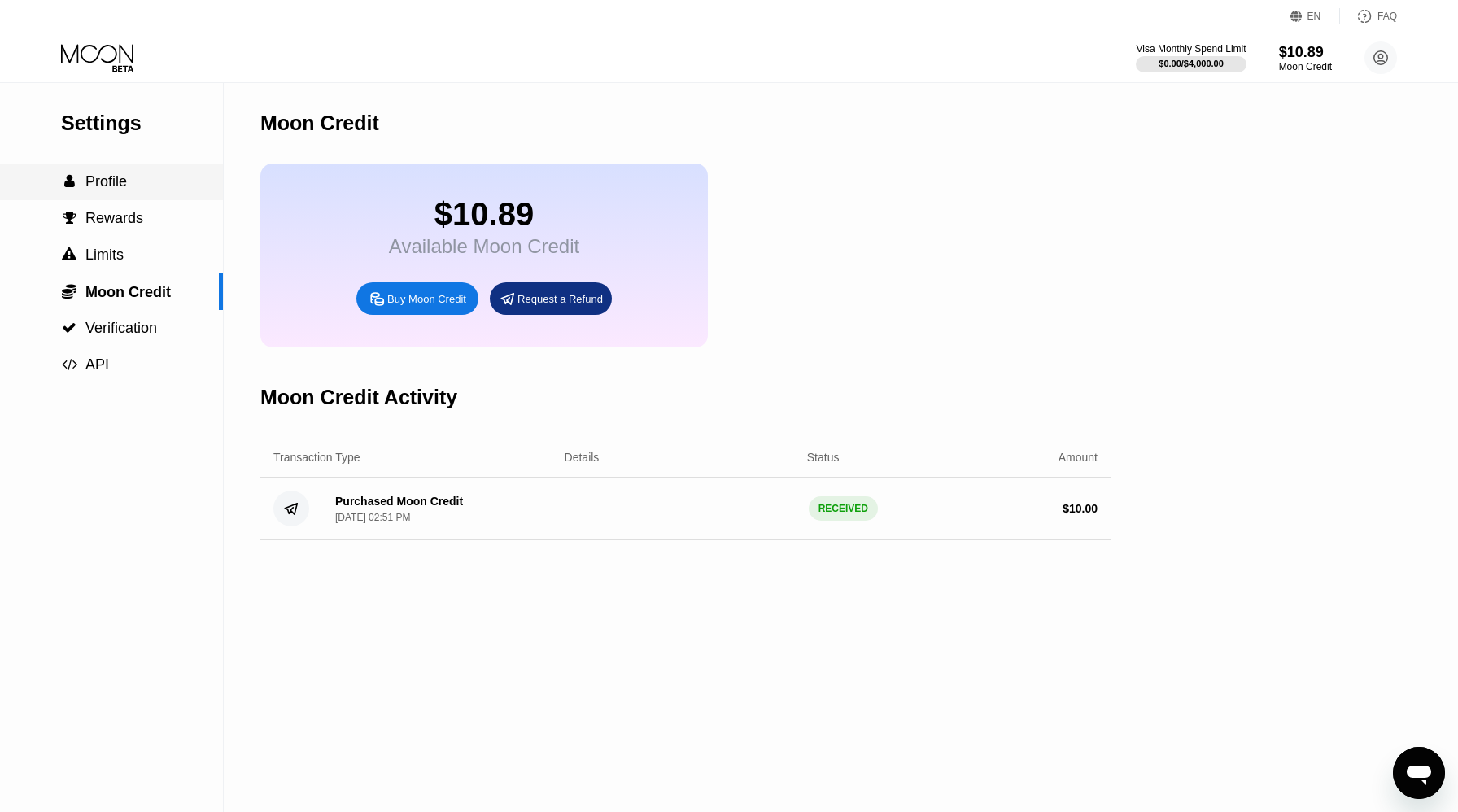
click at [106, 194] on div " Profile" at bounding box center [111, 182] width 223 height 37
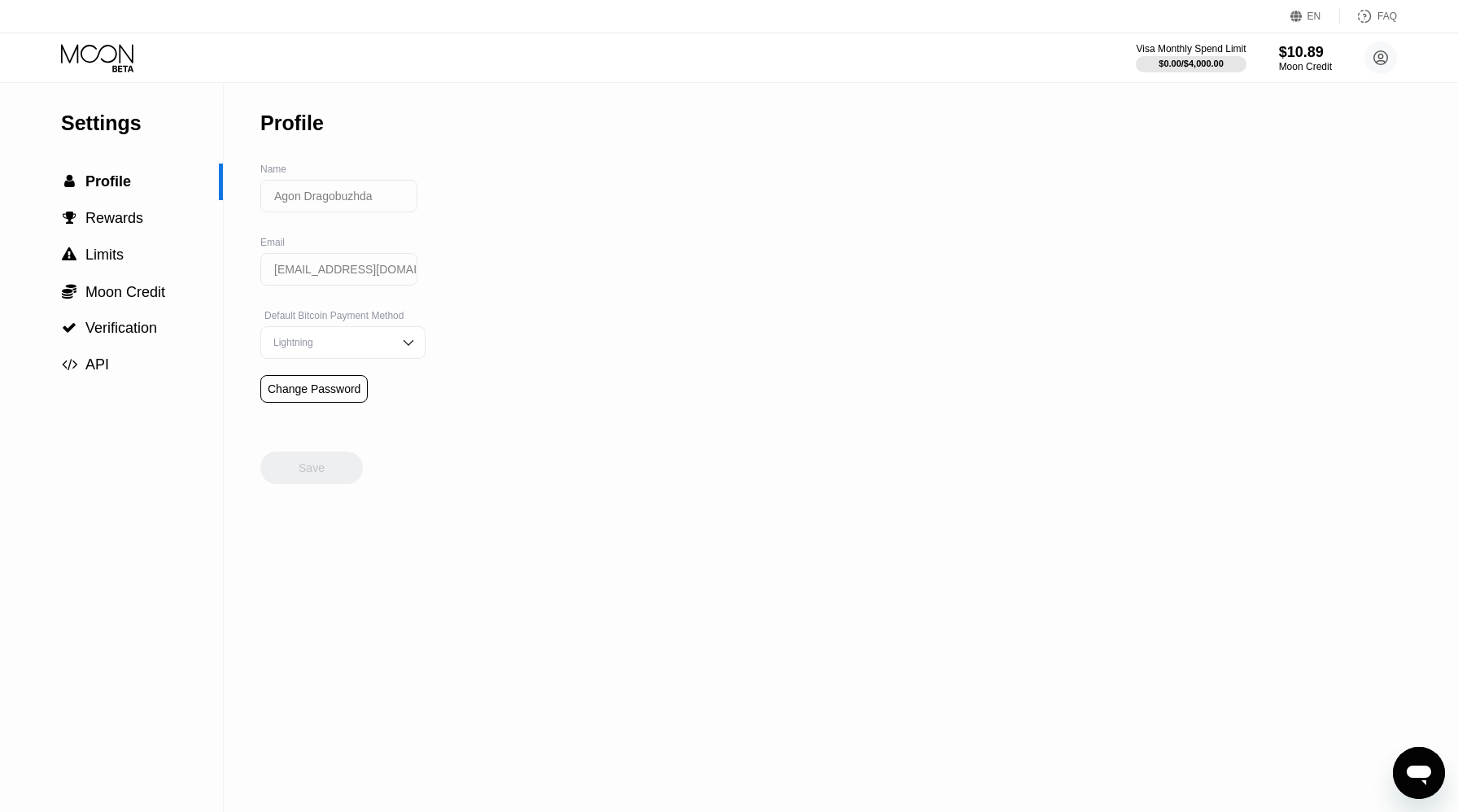
click at [106, 130] on div "Settings" at bounding box center [142, 123] width 162 height 23
click at [123, 322] on span "Verification" at bounding box center [122, 327] width 72 height 17
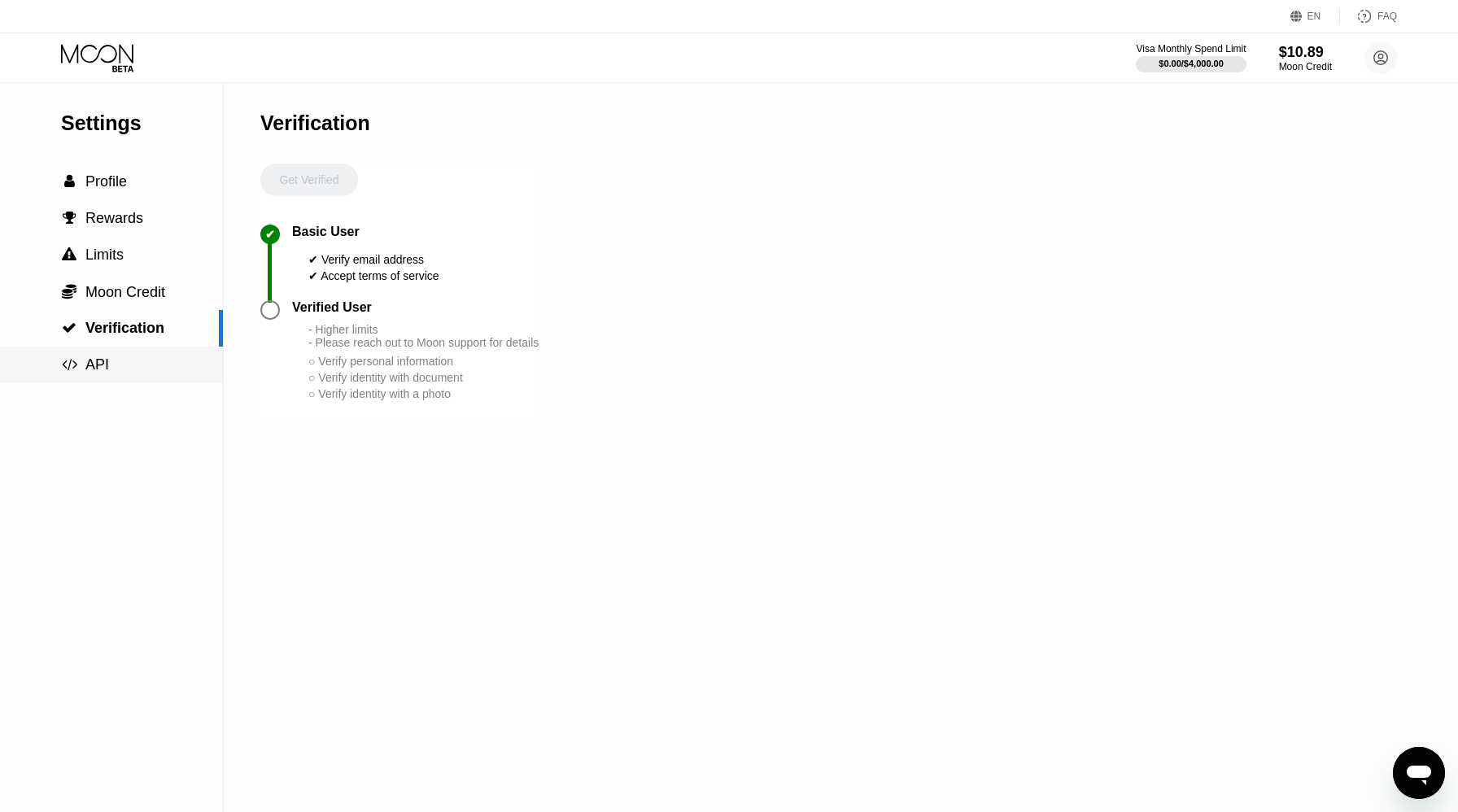
click at [124, 363] on div " API" at bounding box center [111, 365] width 223 height 18
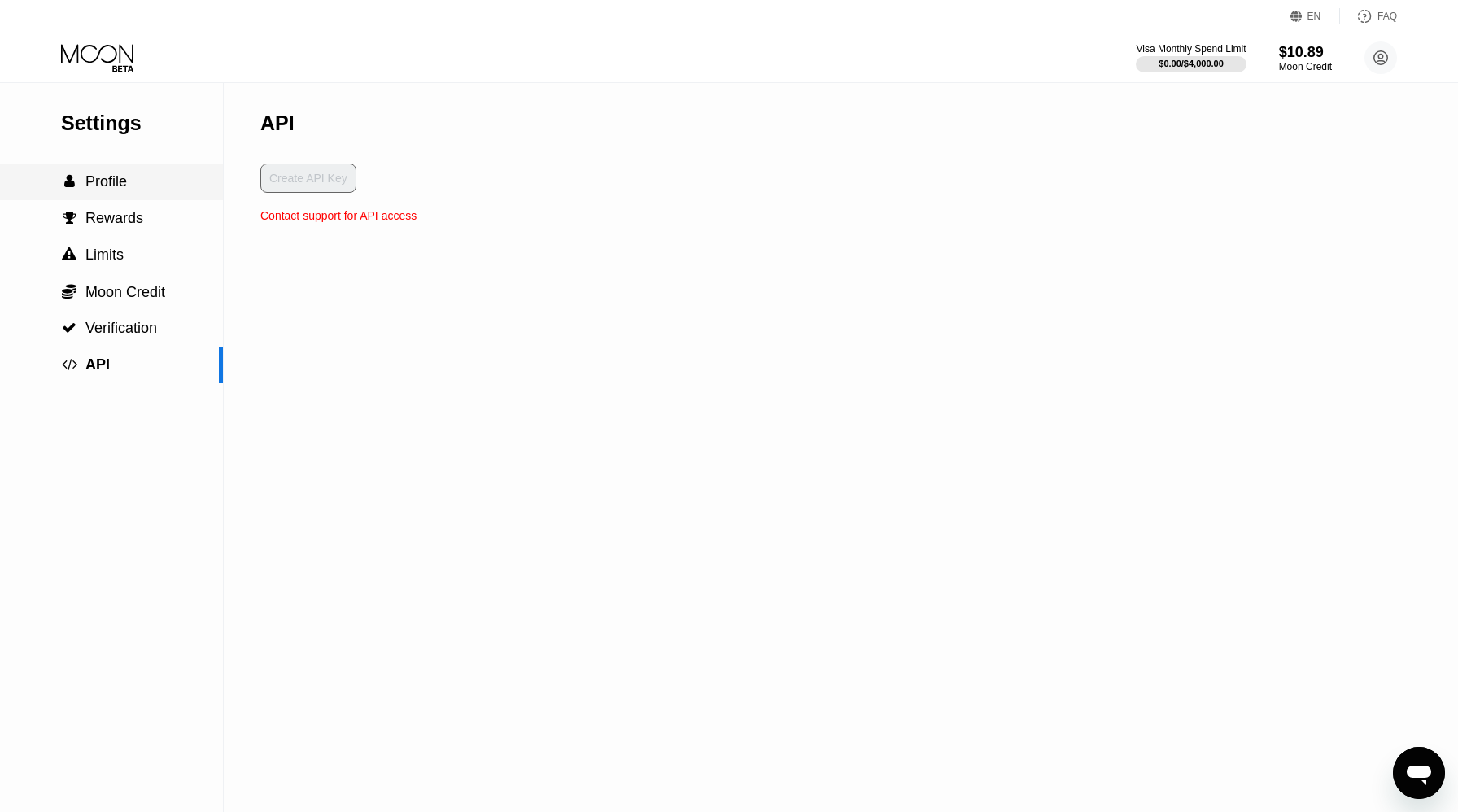
click at [124, 186] on span "Profile" at bounding box center [106, 181] width 42 height 17
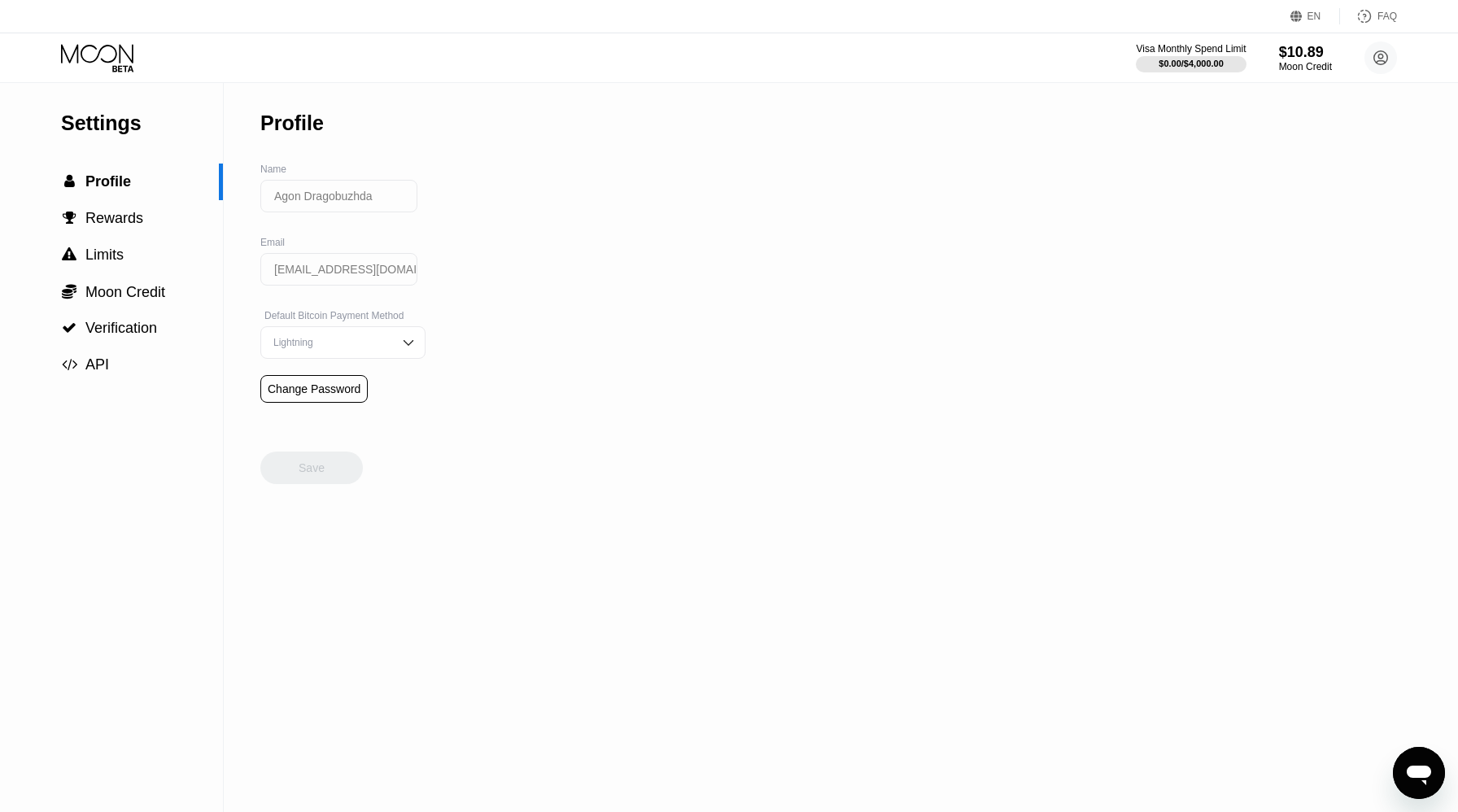
click at [124, 126] on div "Settings" at bounding box center [142, 123] width 162 height 23
click at [119, 67] on icon at bounding box center [123, 68] width 21 height 7
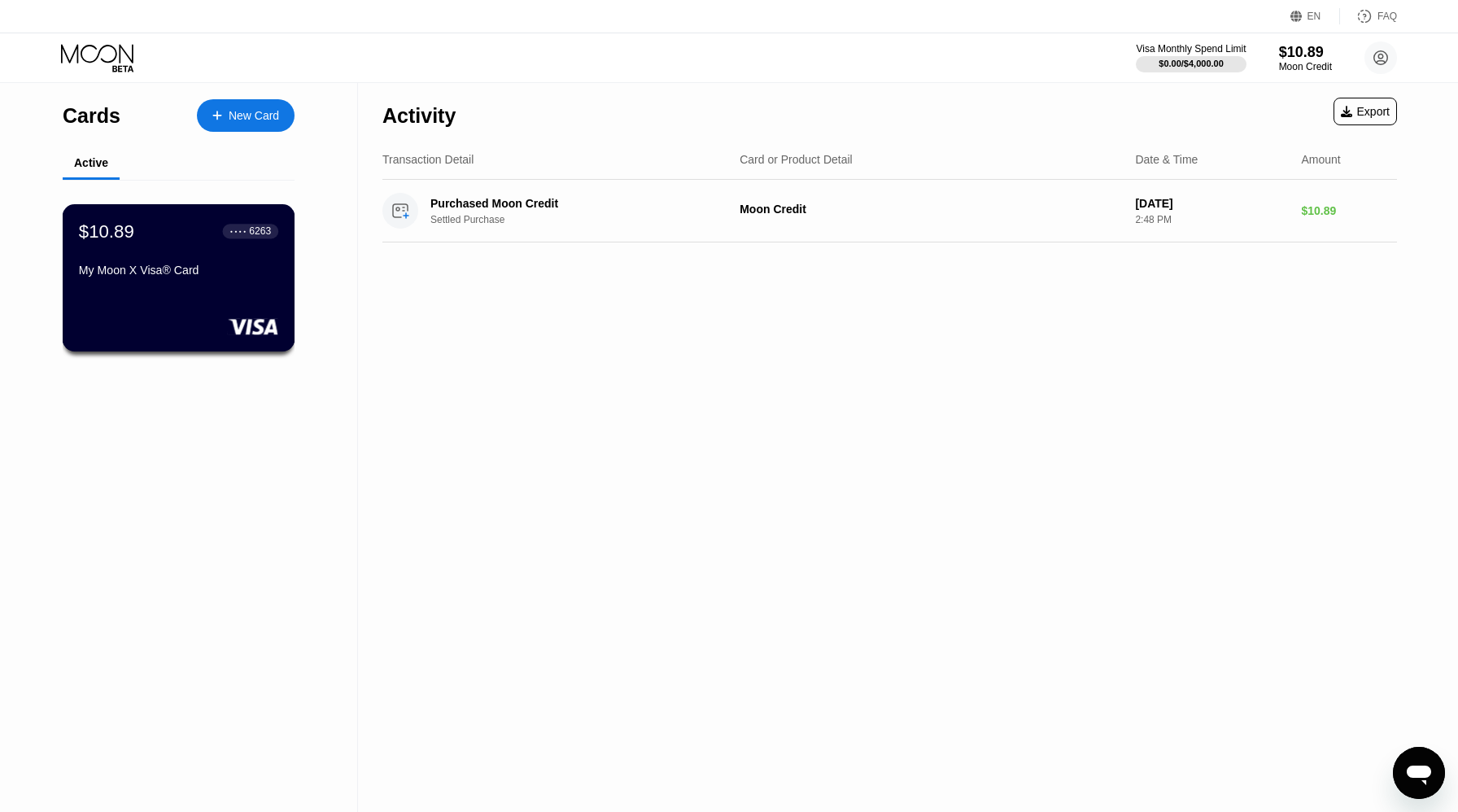
click at [175, 254] on div "$10.89 ● ● ● ● 6263 My Moon X Visa® Card" at bounding box center [178, 251] width 200 height 62
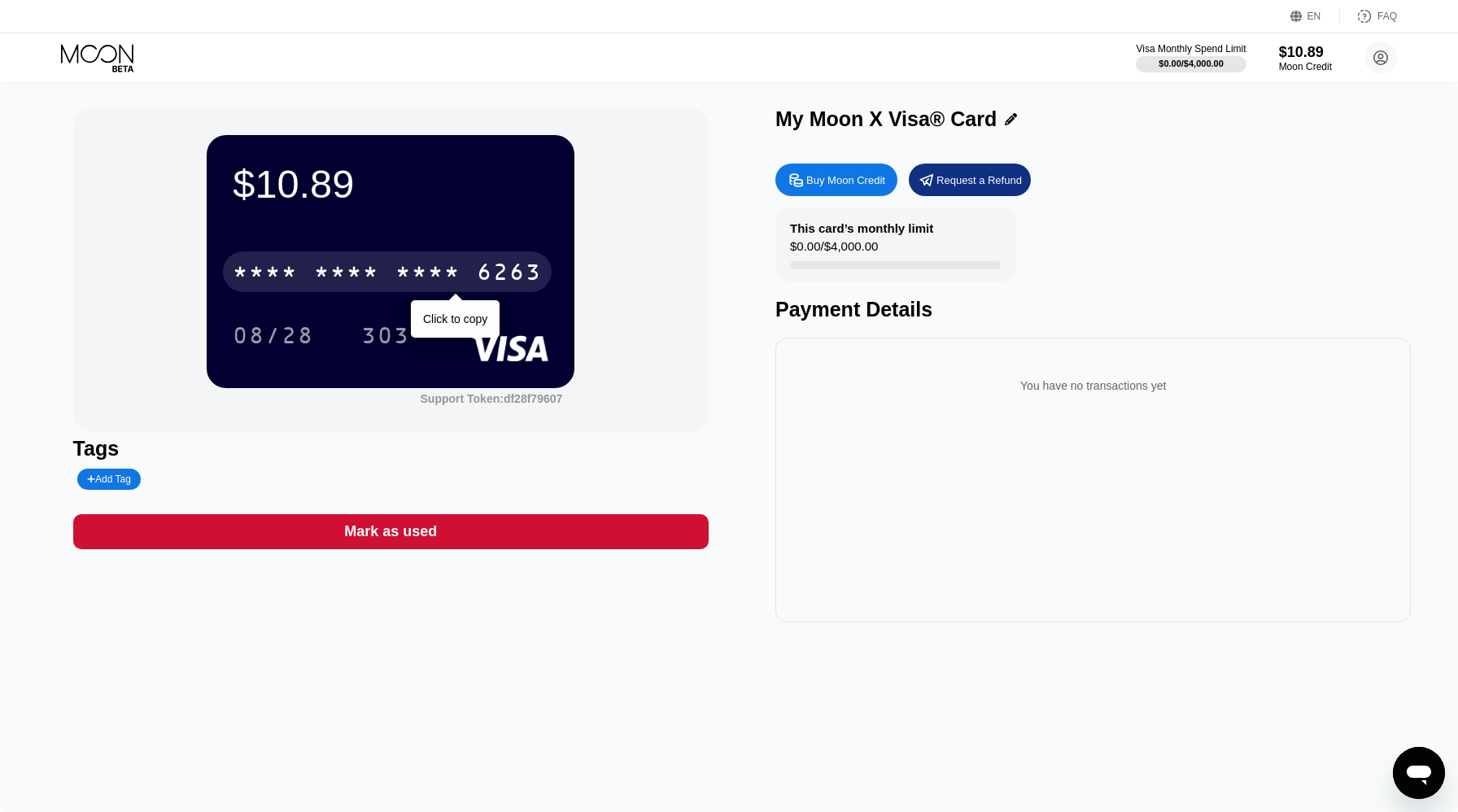
click at [271, 258] on div "* * * * * * * * * * * * 6263" at bounding box center [387, 272] width 328 height 41
click at [271, 258] on div "4513 6500 2371 6263" at bounding box center [387, 272] width 328 height 41
click at [271, 258] on div "* * * * * * * * * * * * 6263" at bounding box center [387, 272] width 328 height 41
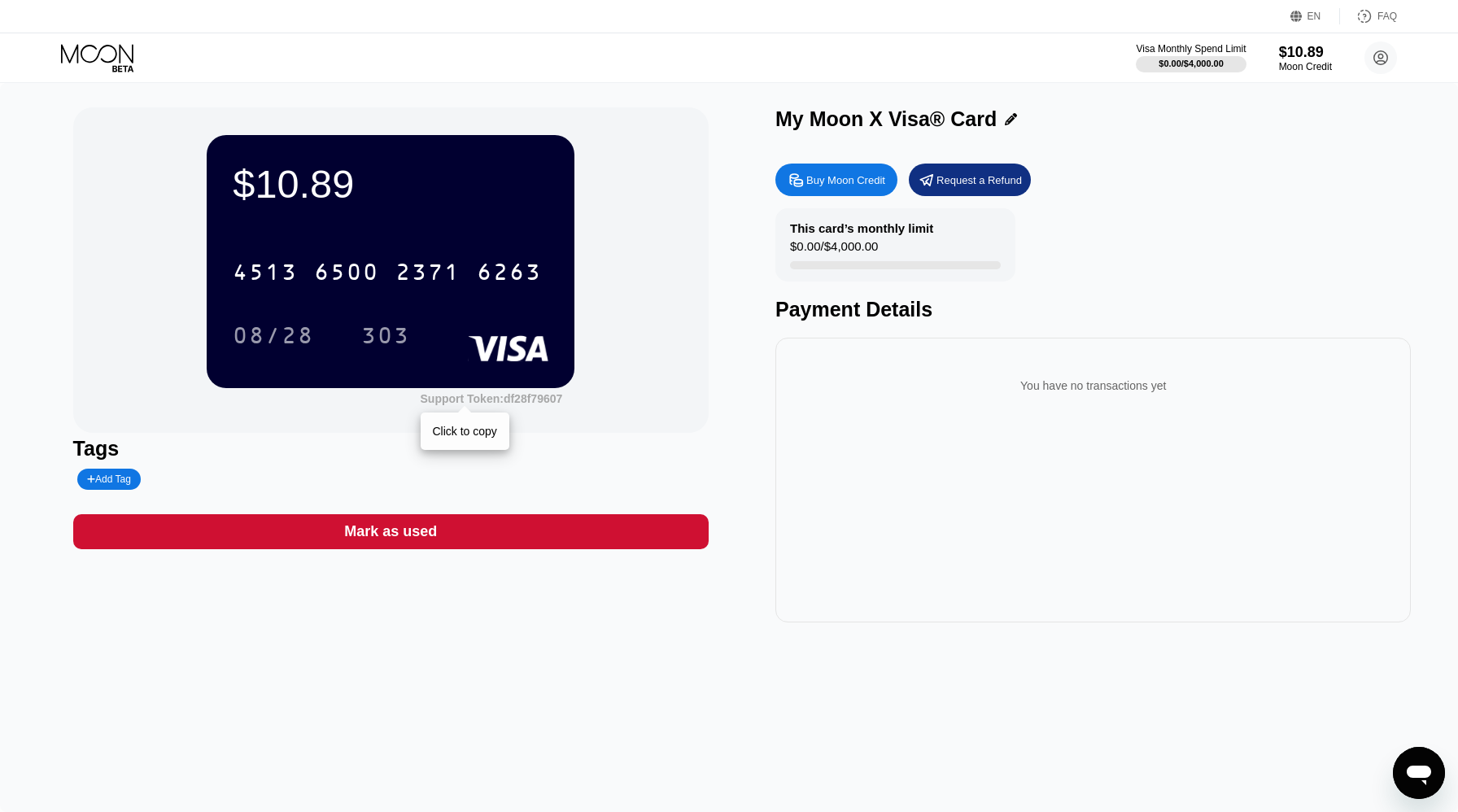
click at [514, 401] on div "Support Token: df28f79607" at bounding box center [492, 398] width 142 height 13
click at [492, 269] on div "6263" at bounding box center [509, 274] width 65 height 26
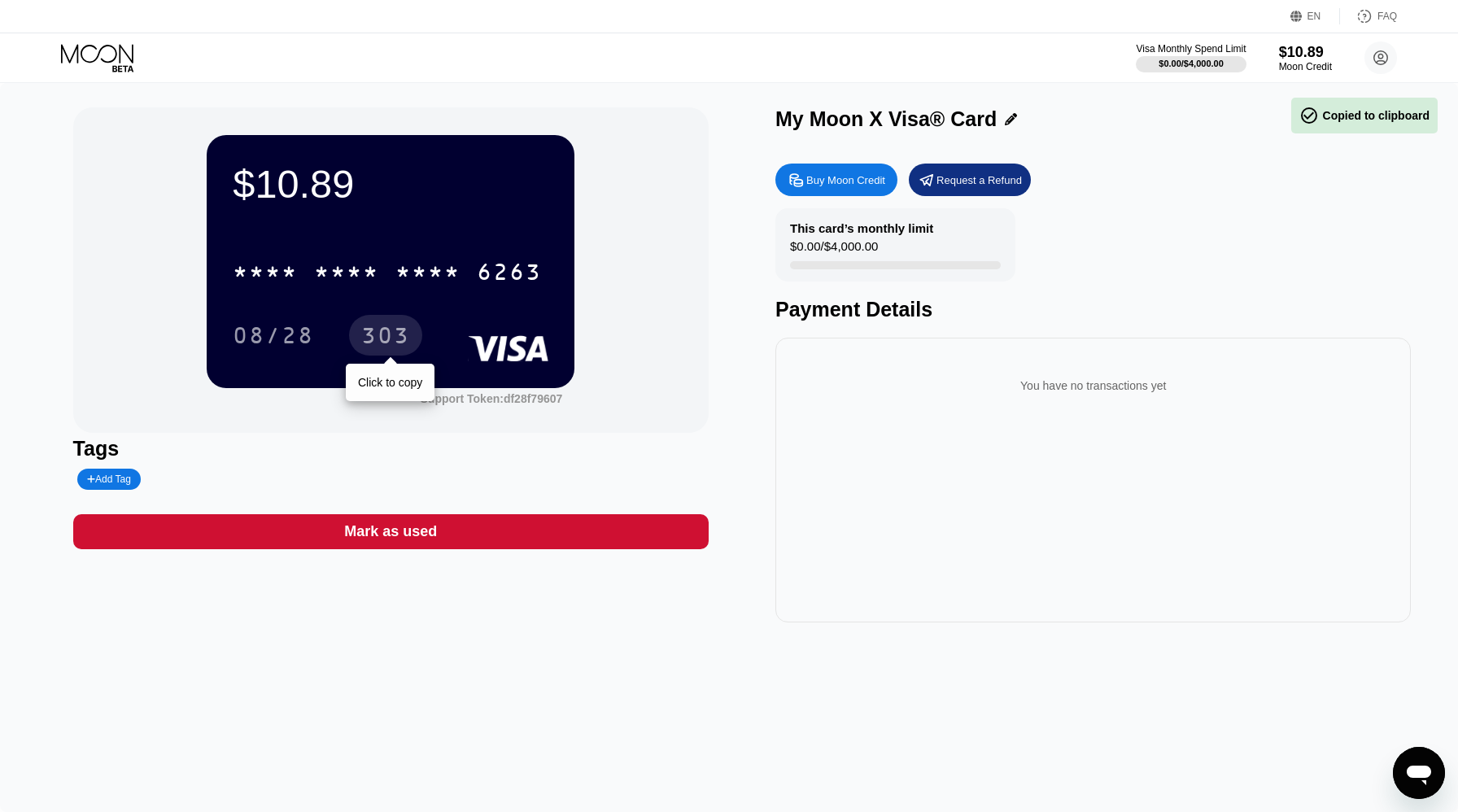
click at [367, 337] on div "303" at bounding box center [386, 337] width 49 height 26
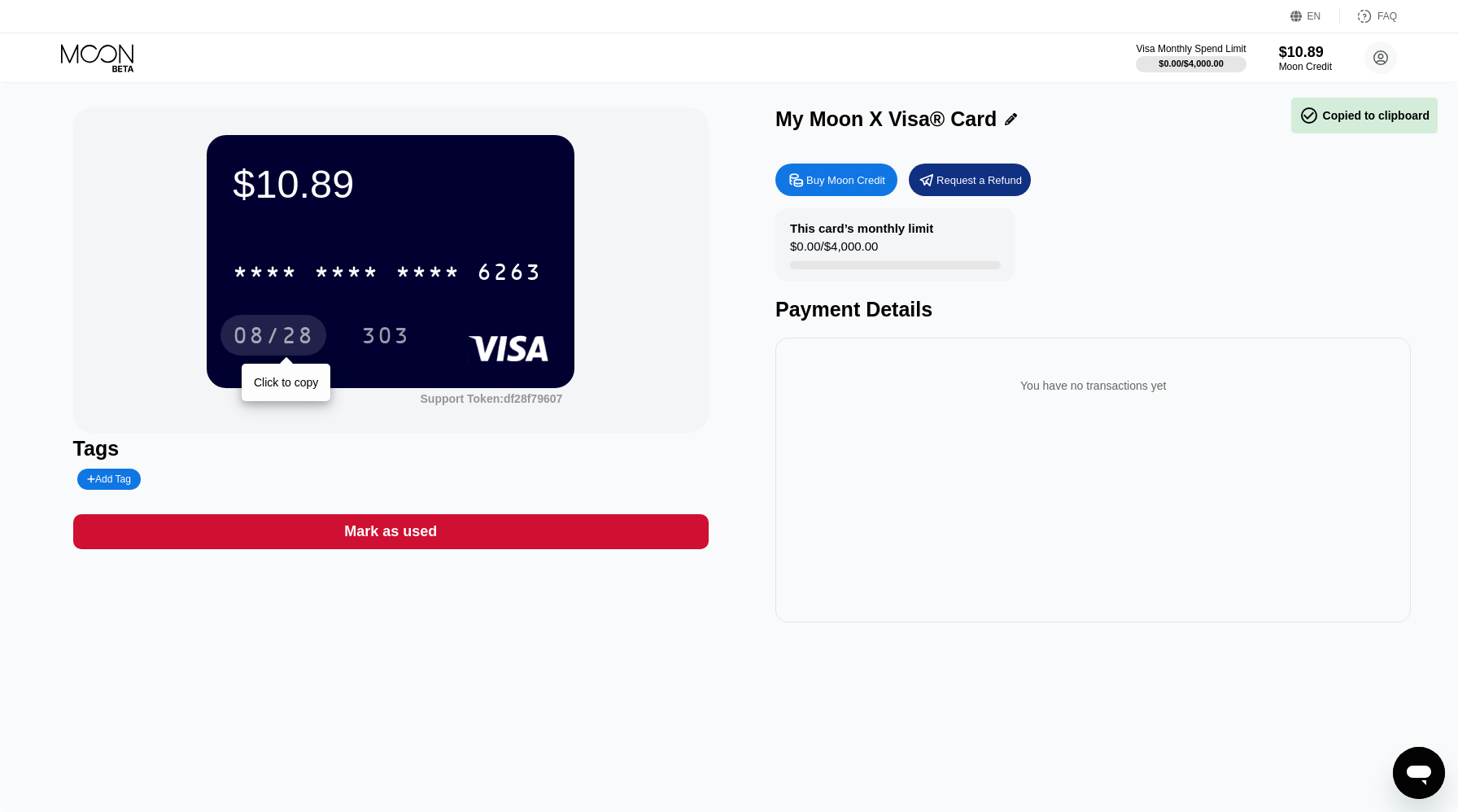
click at [286, 344] on div "08/28" at bounding box center [274, 337] width 82 height 26
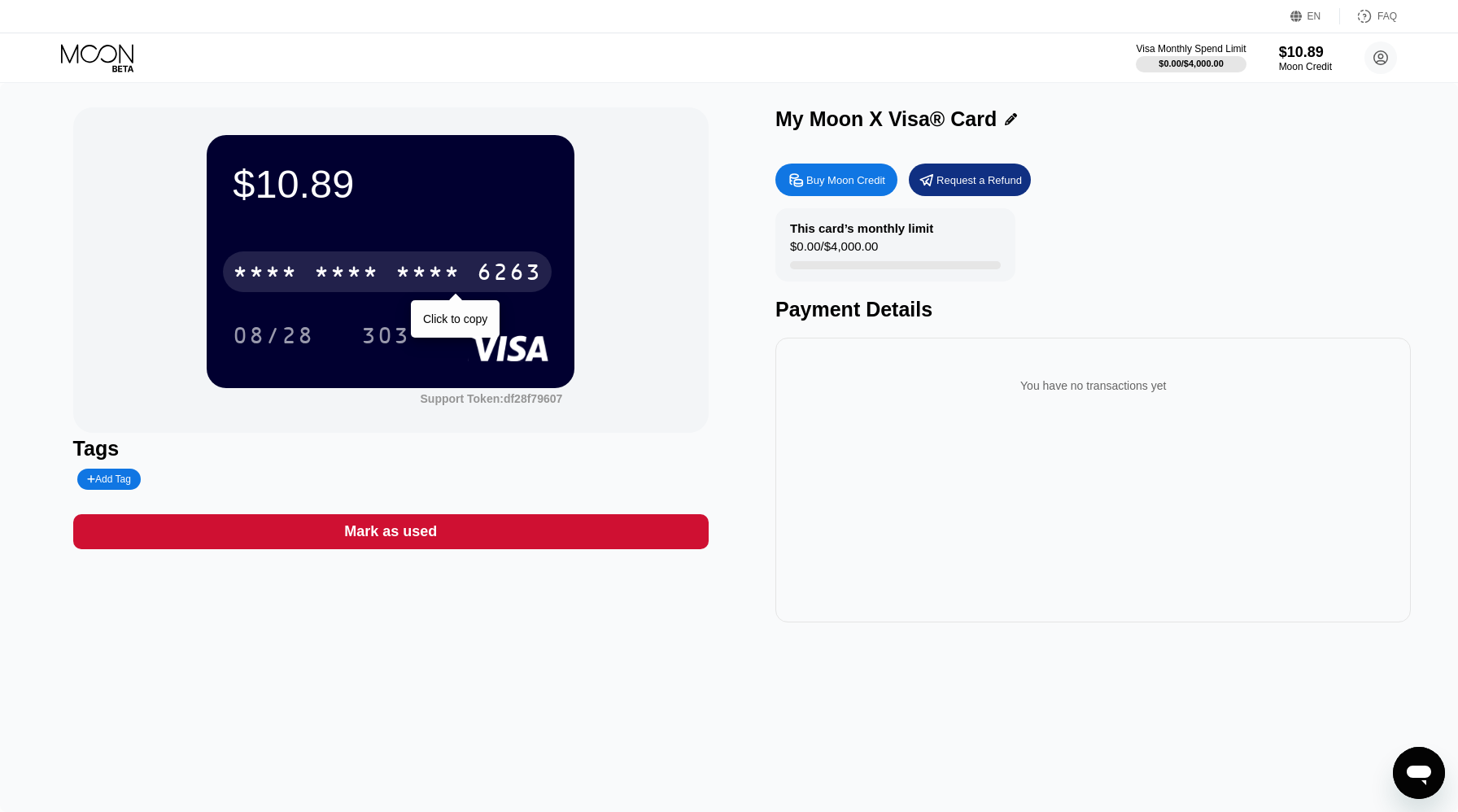
click at [459, 269] on div "* * * *" at bounding box center [428, 274] width 65 height 26
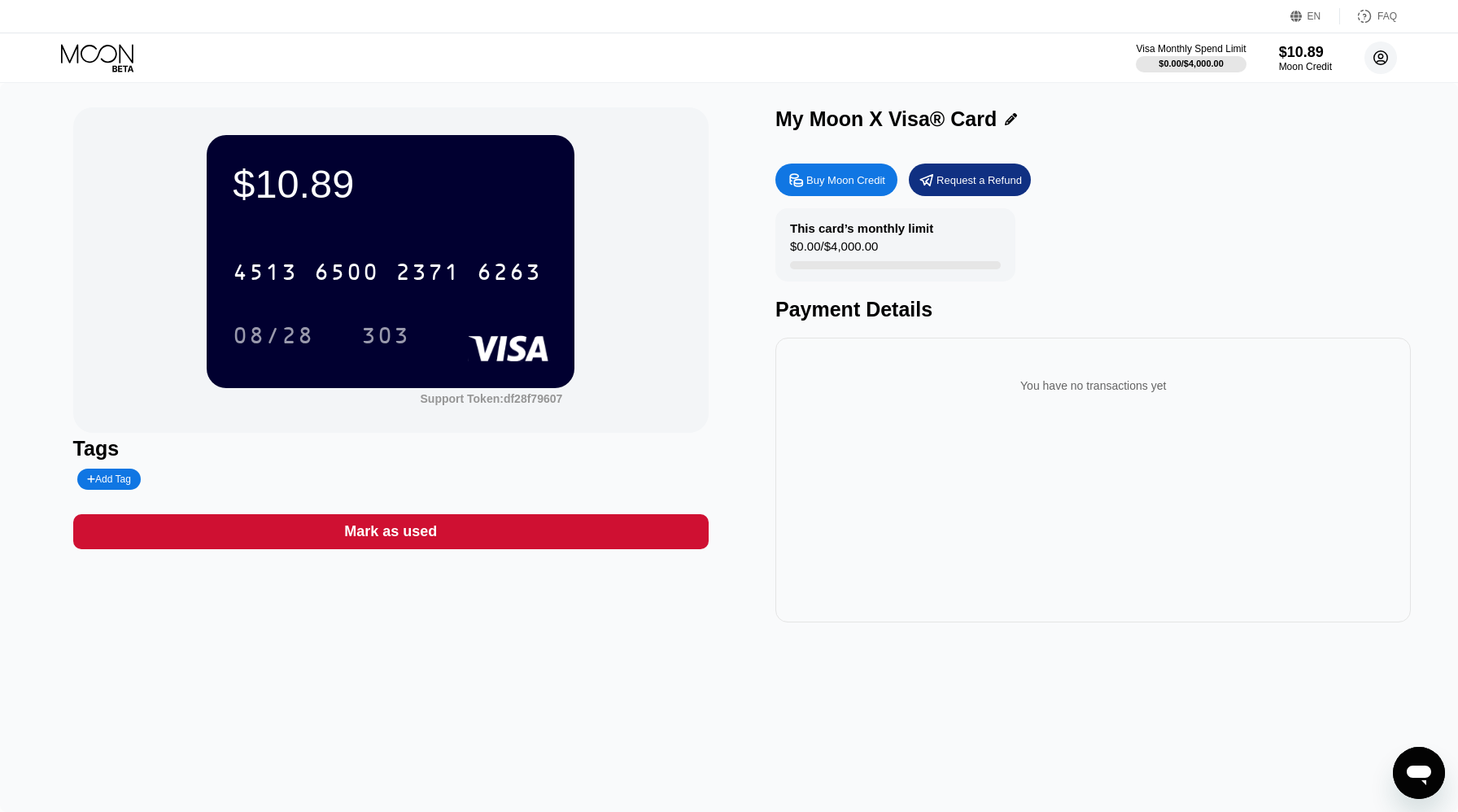
click at [1382, 61] on icon at bounding box center [1380, 57] width 9 height 9
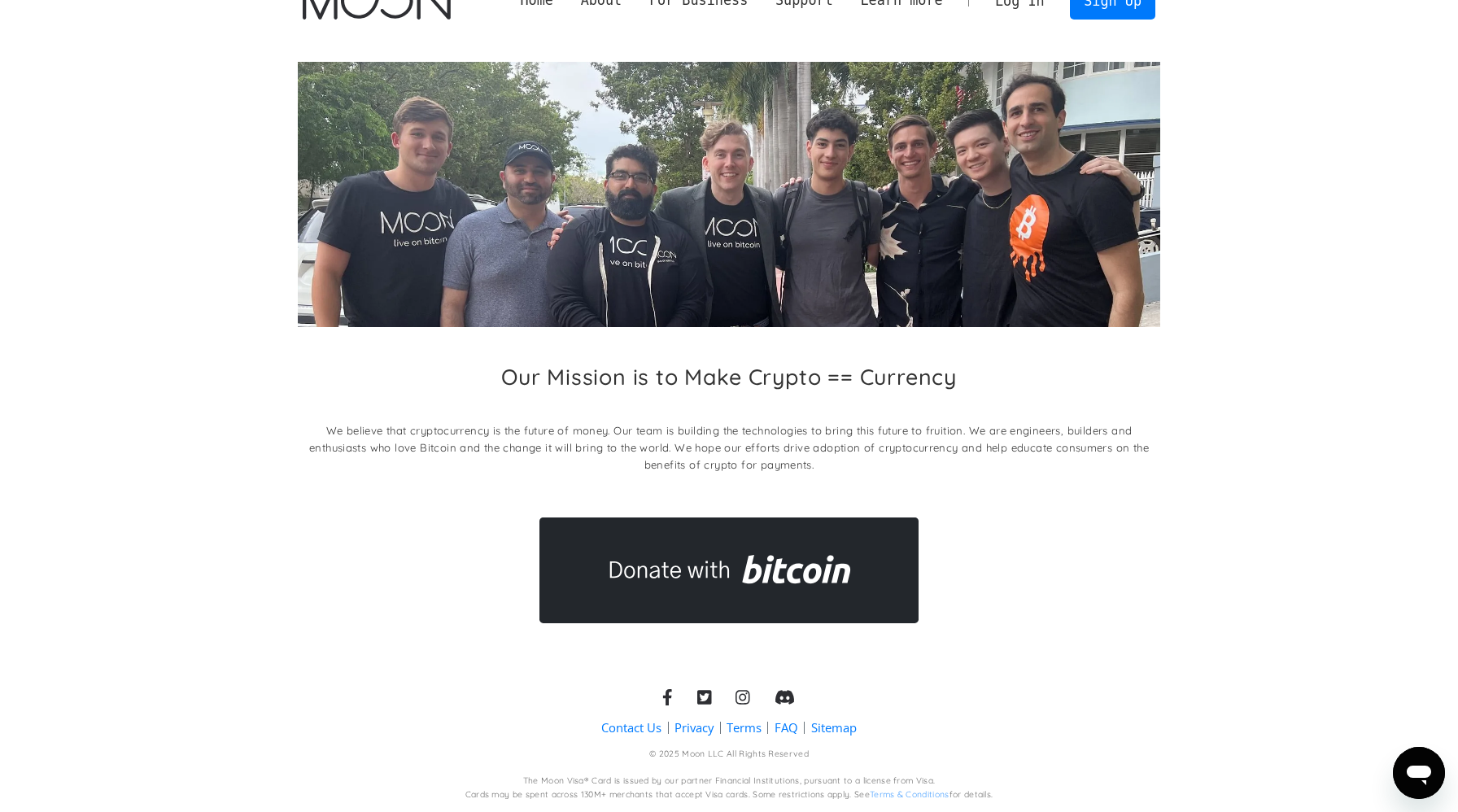
scroll to position [32, 0]
click at [668, 691] on icon at bounding box center [667, 698] width 9 height 18
